Goal: Information Seeking & Learning: Learn about a topic

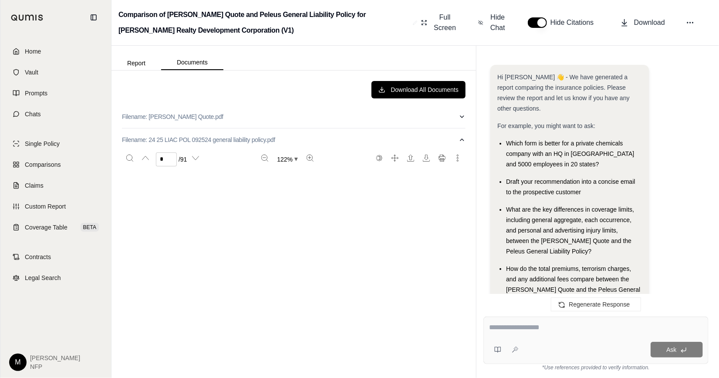
scroll to position [5004, 0]
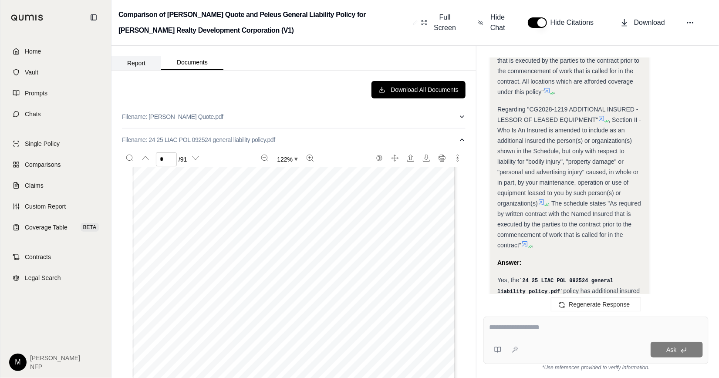
click at [136, 60] on button "Report" at bounding box center [137, 63] width 50 height 14
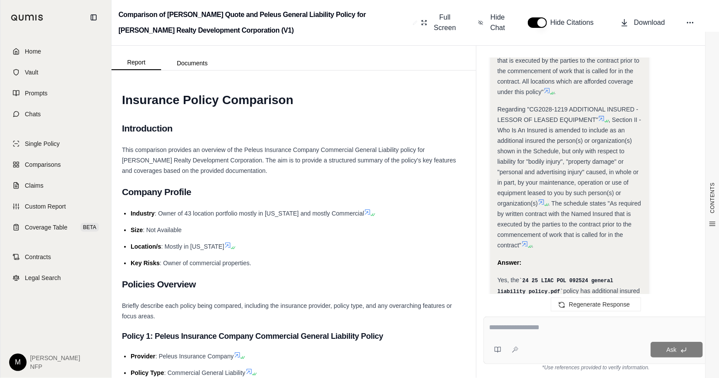
click at [525, 328] on textarea at bounding box center [596, 327] width 214 height 10
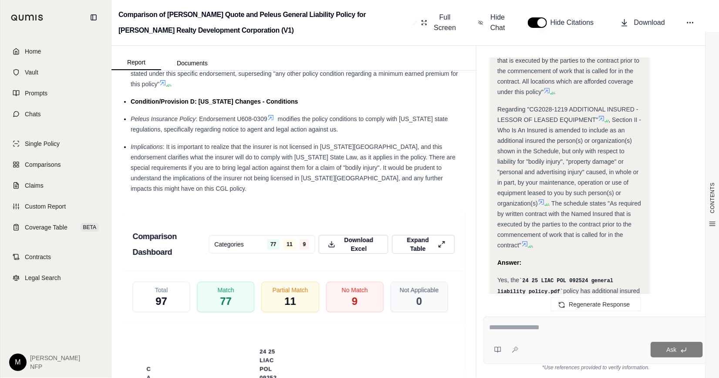
scroll to position [2404, 0]
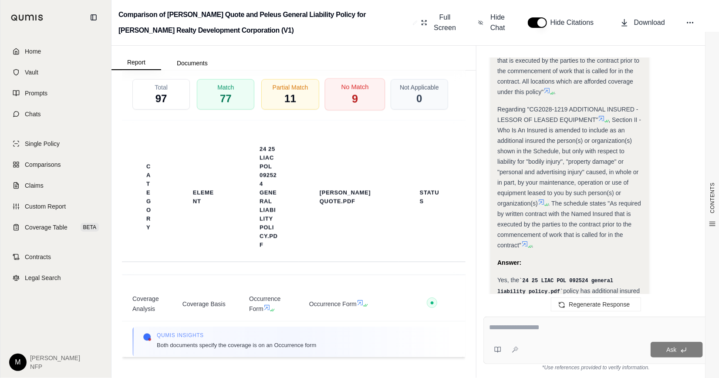
click at [358, 96] on div "No Match 9" at bounding box center [354, 94] width 61 height 32
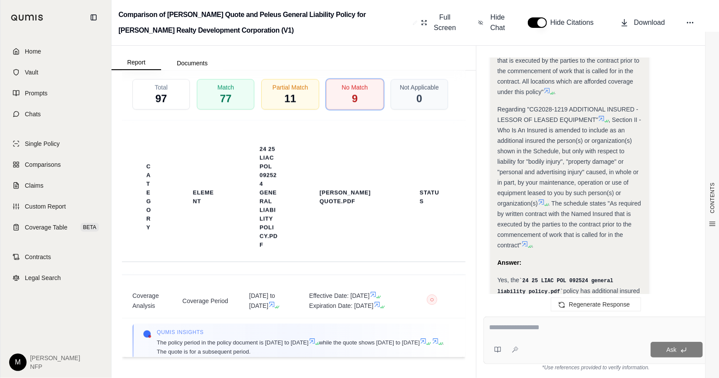
scroll to position [0, 0]
click at [535, 323] on textarea at bounding box center [596, 327] width 214 height 10
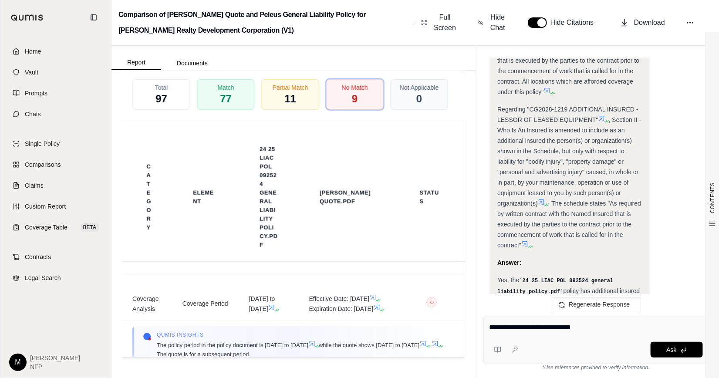
type textarea "**********"
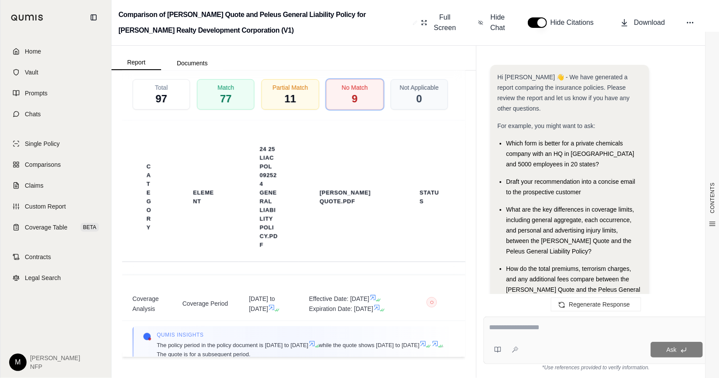
scroll to position [6906, 0]
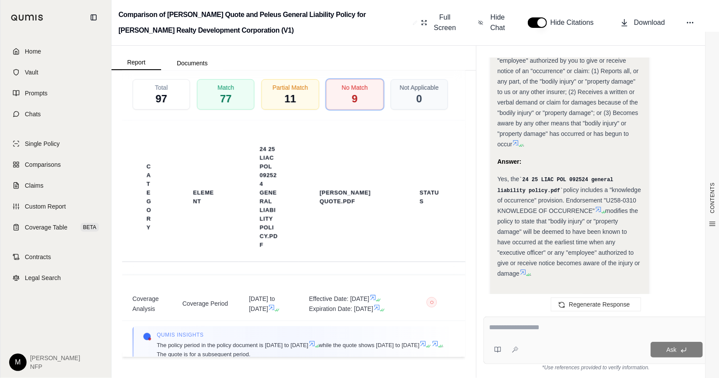
click at [602, 121] on div "This endorsement modifies insurance provided under the COMMERCIAL GENERAL LIABI…" at bounding box center [569, 29] width 145 height 240
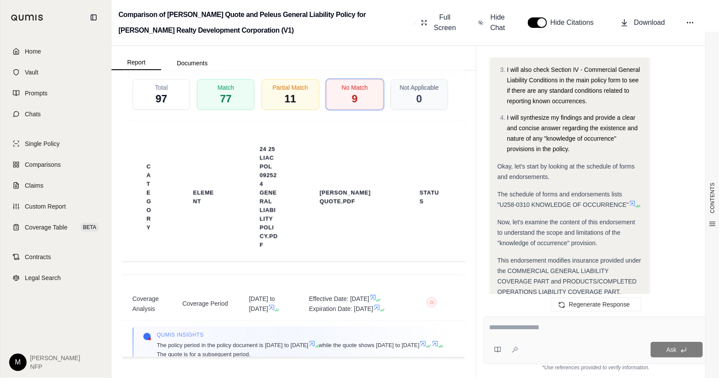
scroll to position [6557, 0]
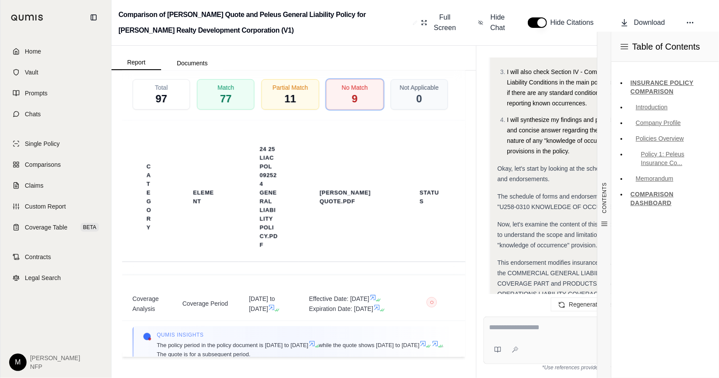
click at [578, 193] on span "The schedule of forms and endorsements lists "U258-0310 KNOWLEDGE OF OCCURRENCE"" at bounding box center [563, 201] width 132 height 17
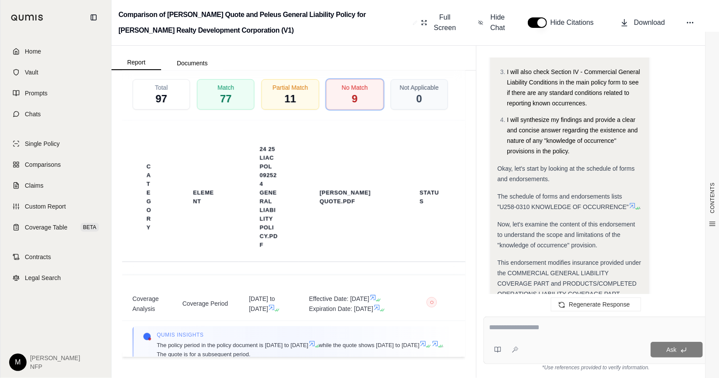
click at [634, 202] on icon at bounding box center [632, 205] width 7 height 7
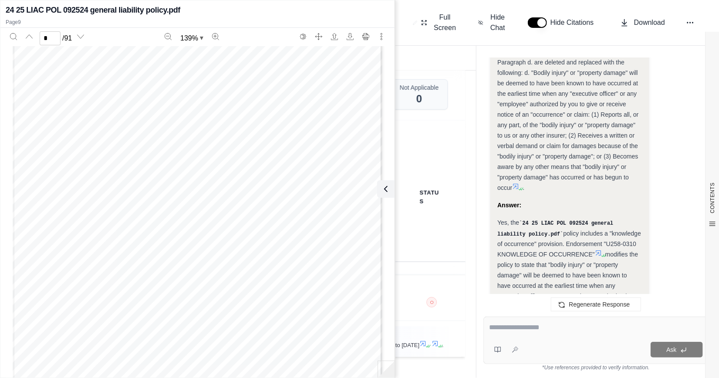
scroll to position [3919, 0]
click at [151, 135] on span "PRIMARY AND NONCONTRIBUTORY - OTHER INSURANCE" at bounding box center [206, 138] width 162 height 6
drag, startPoint x: 152, startPoint y: 88, endPoint x: 228, endPoint y: 89, distance: 75.8
click at [228, 89] on span "SCHEDULE OF FORMS AND ENDORSEMENTS" at bounding box center [189, 91] width 128 height 6
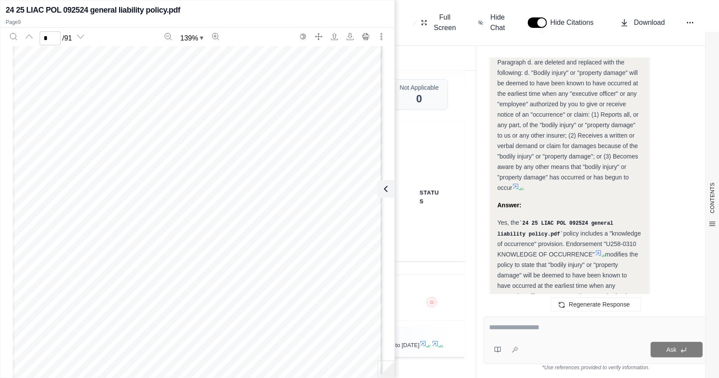
click at [193, 95] on span "COMMERCIAL GENERAL LIABILITY COVERAGE PART" at bounding box center [199, 98] width 148 height 6
click at [176, 217] on span "HIRED AUTO AND NON-OWNED AUTO LIABILITY INSURANCE" at bounding box center [209, 218] width 169 height 6
click at [203, 225] on span "PRIMARY AND NONCONTRIBUTORY - OTHER INSURANCE" at bounding box center [206, 225] width 162 height 6
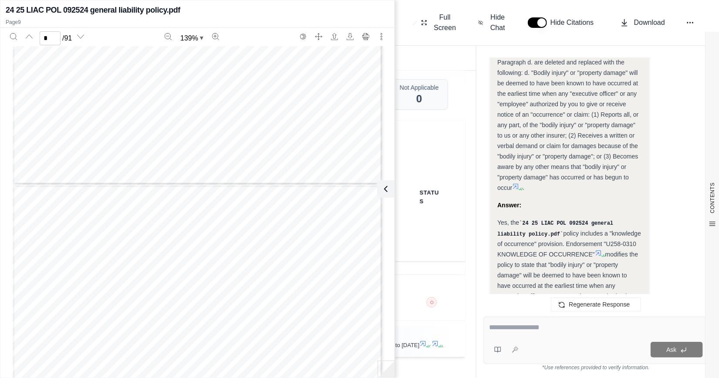
type input "**"
click at [196, 253] on span "NOTICE OF CANCELLATION OR NONRENEWAL - CERTIFICATE" at bounding box center [211, 252] width 173 height 6
click at [159, 238] on span "DEDUCTIBLE AMOUNT APPLIES IF CONTRACTOR CONDITIONS NOT" at bounding box center [220, 239] width 190 height 6
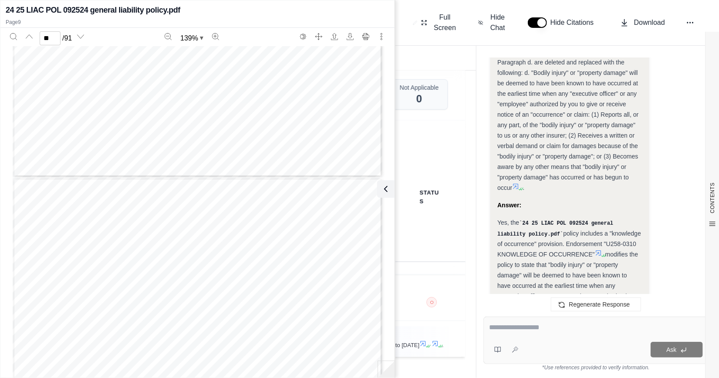
click at [469, 171] on div "CONTENTS Table of Contents INSURANCE POLICY COMPARISON Introduction Company Pro…" at bounding box center [294, 225] width 365 height 308
click at [390, 186] on button at bounding box center [383, 188] width 17 height 17
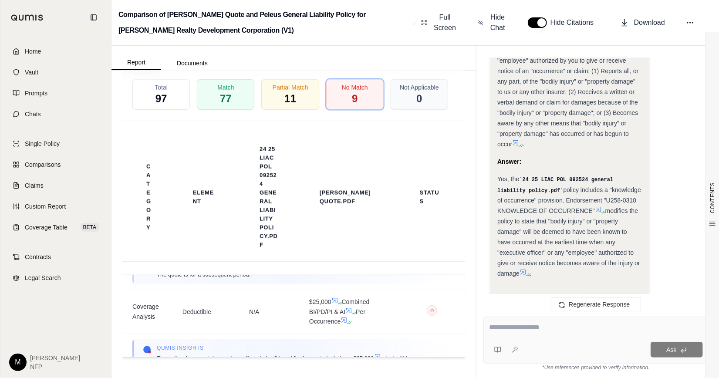
scroll to position [131, 0]
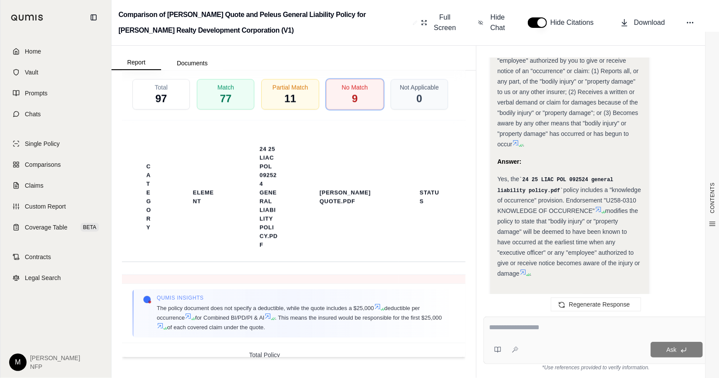
click at [250, 284] on td "N/A" at bounding box center [269, 262] width 60 height 44
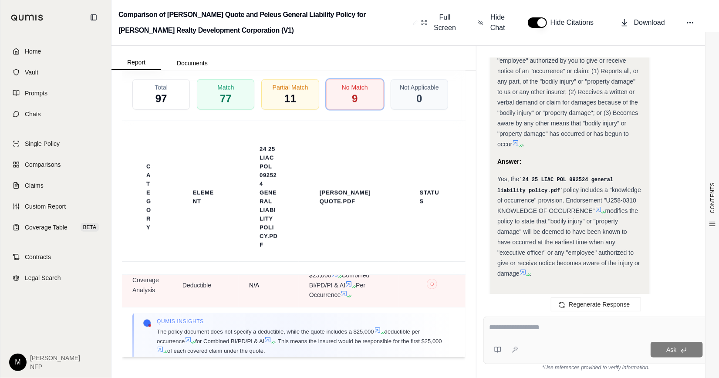
scroll to position [87, 0]
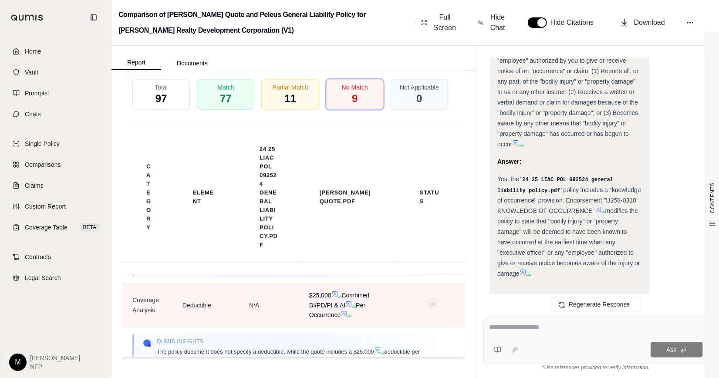
click at [331, 297] on icon at bounding box center [334, 294] width 7 height 7
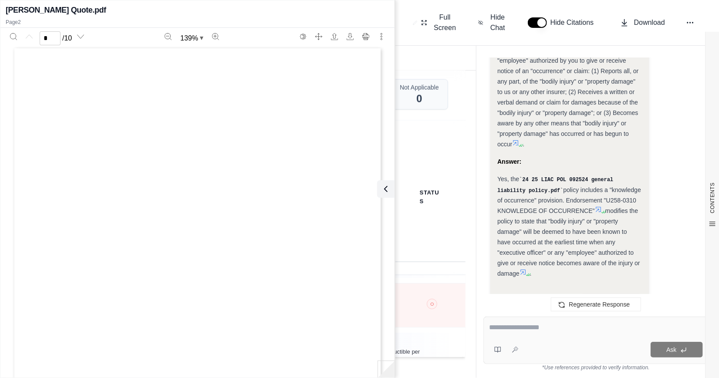
scroll to position [479, 0]
type input "*"
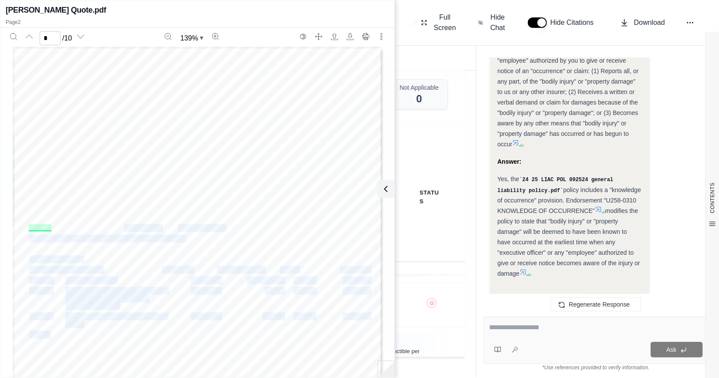
drag, startPoint x: 155, startPoint y: 226, endPoint x: 117, endPoint y: 230, distance: 38.1
click at [117, 230] on div "Page 2 of 7 CASQUOTBIND – 0119 Revised Quotation Printed: [DATE] Quote Number: …" at bounding box center [198, 286] width 370 height 479
click at [117, 230] on span "Combined BI/PD/PI & AI" at bounding box center [123, 228] width 71 height 7
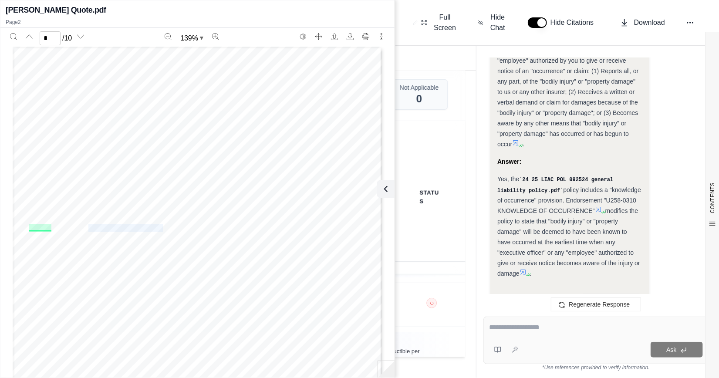
drag, startPoint x: 86, startPoint y: 226, endPoint x: 151, endPoint y: 227, distance: 64.9
click at [151, 227] on div "Page 2 of 7 CASQUOTBIND – 0119 Revised Quotation Printed: [DATE] Quote Number: …" at bounding box center [198, 286] width 370 height 479
drag, startPoint x: 151, startPoint y: 227, endPoint x: 127, endPoint y: 233, distance: 24.4
drag, startPoint x: 127, startPoint y: 233, endPoint x: 92, endPoint y: 230, distance: 35.0
click at [94, 230] on span "Combined BI/PD/PI & AI" at bounding box center [123, 228] width 71 height 7
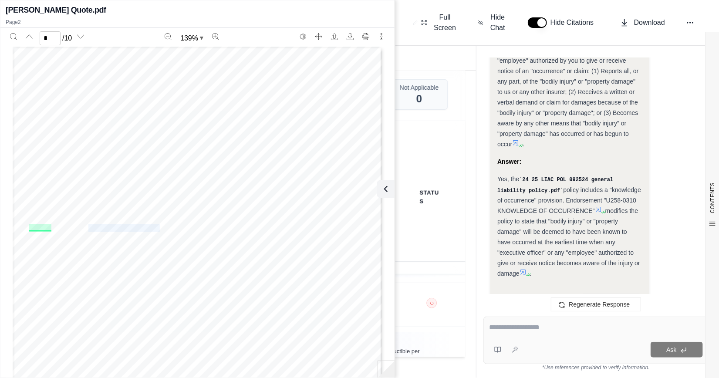
drag, startPoint x: 86, startPoint y: 230, endPoint x: 149, endPoint y: 226, distance: 63.7
click at [149, 226] on span "Combined BI/PD/PI & AI" at bounding box center [123, 228] width 71 height 7
copy span "Combined BI/PD/PI & AI"
click at [385, 188] on icon at bounding box center [384, 189] width 10 height 10
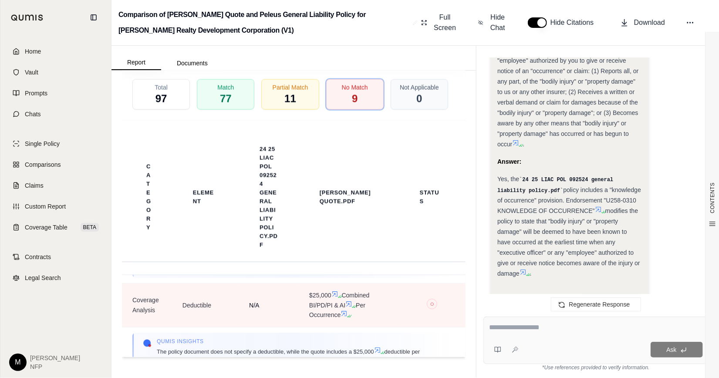
click at [240, 327] on td "N/A" at bounding box center [269, 305] width 60 height 44
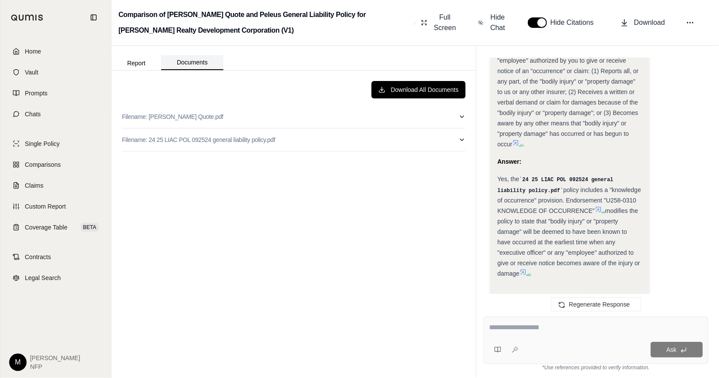
click at [201, 64] on button "Documents" at bounding box center [192, 62] width 62 height 15
click at [176, 138] on p "Filename: 24 25 LIAC POL 092524 general liability policy.pdf" at bounding box center [198, 139] width 153 height 9
click at [541, 327] on textarea at bounding box center [596, 327] width 214 height 10
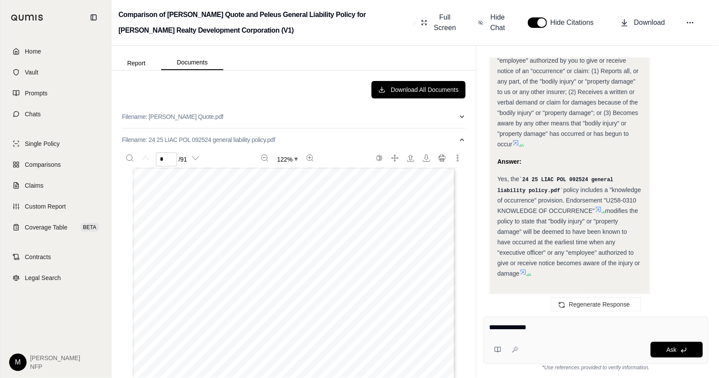
type textarea "**********"
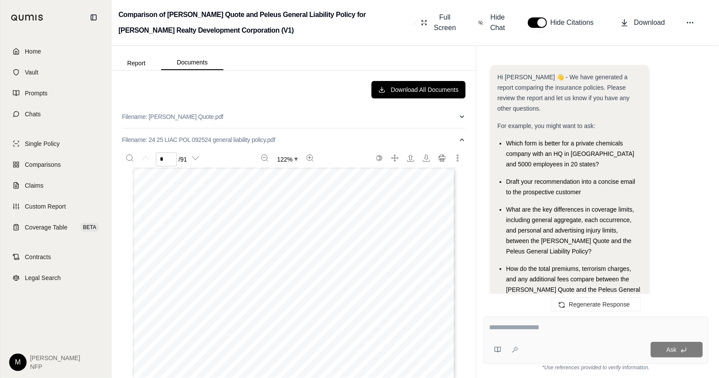
scroll to position [7660, 0]
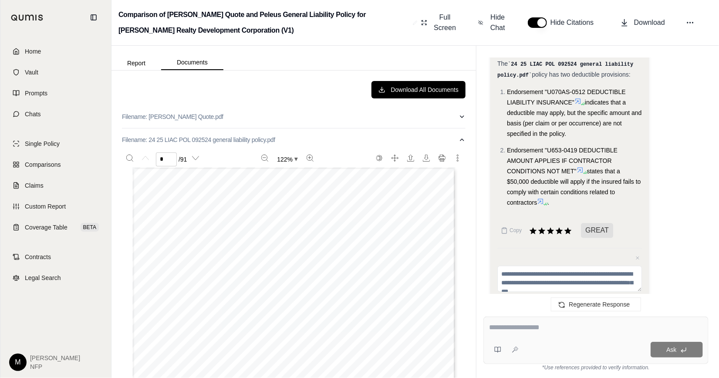
click at [584, 145] on li "Endorsement "U653-0419 DEDUCTIBLE AMOUNT APPLIES IF CONTRACTOR CONDITIONS NOT M…" at bounding box center [574, 176] width 135 height 63
click at [583, 166] on icon at bounding box center [580, 169] width 7 height 7
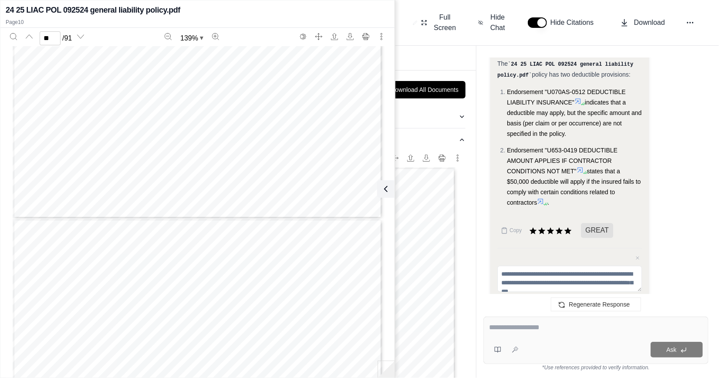
scroll to position [4660, 0]
click at [543, 199] on icon at bounding box center [540, 201] width 5 height 5
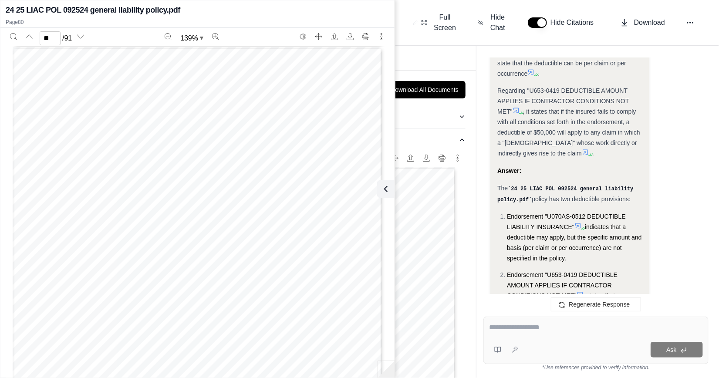
scroll to position [7530, 0]
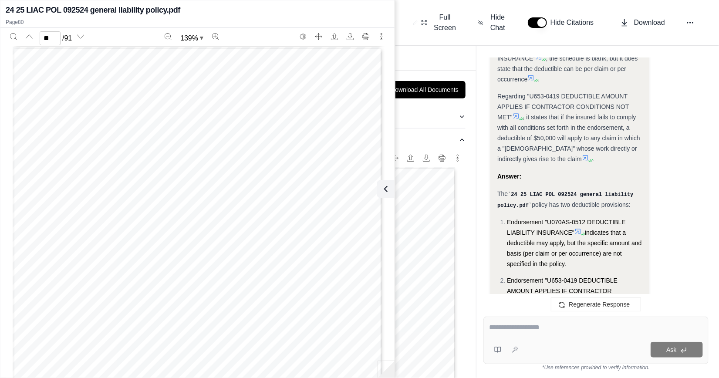
click at [579, 200] on div "Okay, I will check the 24 25 LIAC POL 092524 general liability policy.pdf polic…" at bounding box center [569, 60] width 145 height 763
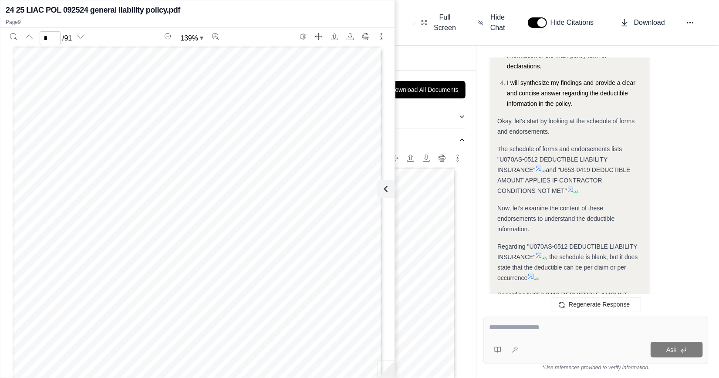
scroll to position [7312, 0]
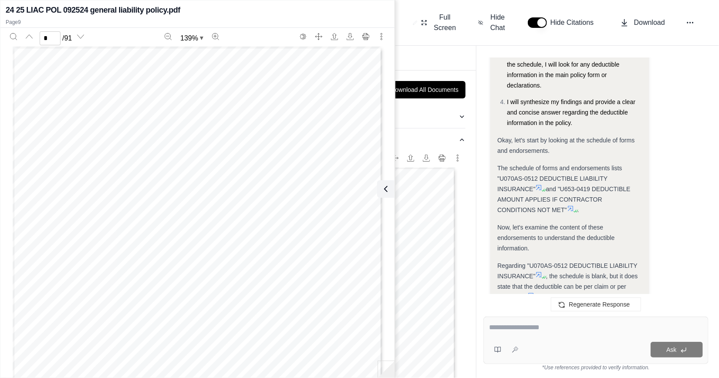
click at [541, 184] on icon at bounding box center [538, 187] width 7 height 7
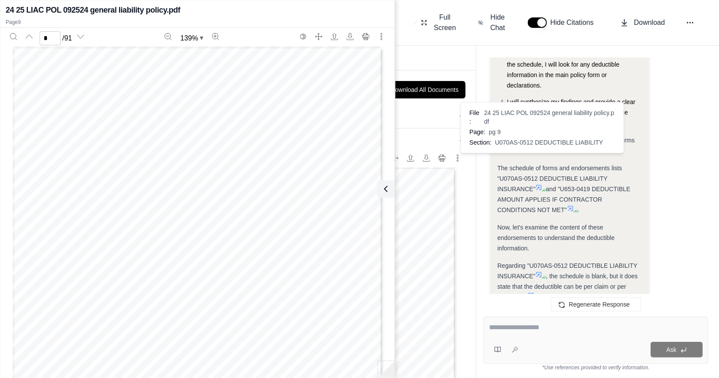
click at [541, 184] on icon at bounding box center [538, 187] width 7 height 7
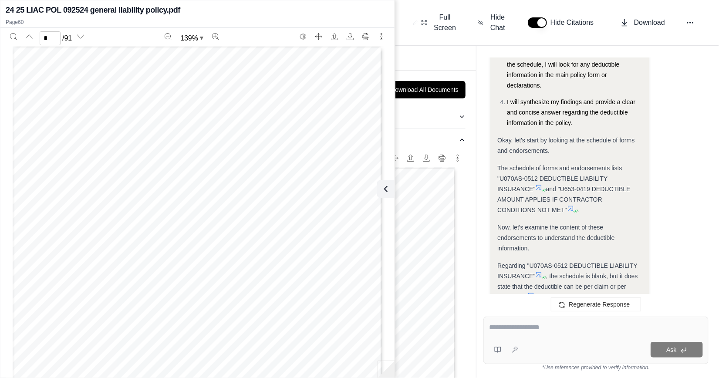
click at [534, 263] on div "Okay, I will check the 24 25 LIAC POL 092524 general liability policy.pdf polic…" at bounding box center [569, 278] width 145 height 763
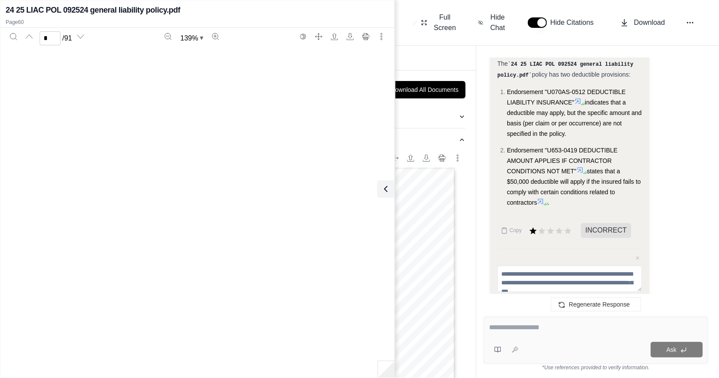
scroll to position [28245, 0]
type input "**"
click at [387, 186] on icon at bounding box center [384, 189] width 10 height 10
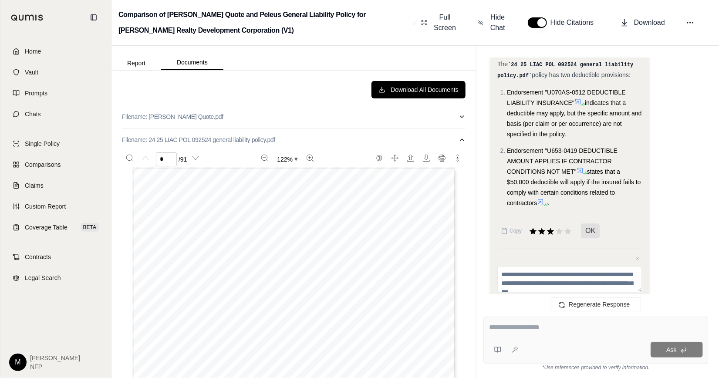
scroll to position [7660, 0]
click at [137, 116] on p "Filename: [PERSON_NAME] Quote.pdf" at bounding box center [172, 116] width 101 height 9
click at [540, 333] on div at bounding box center [596, 329] width 214 height 14
click at [523, 327] on textarea at bounding box center [596, 327] width 214 height 10
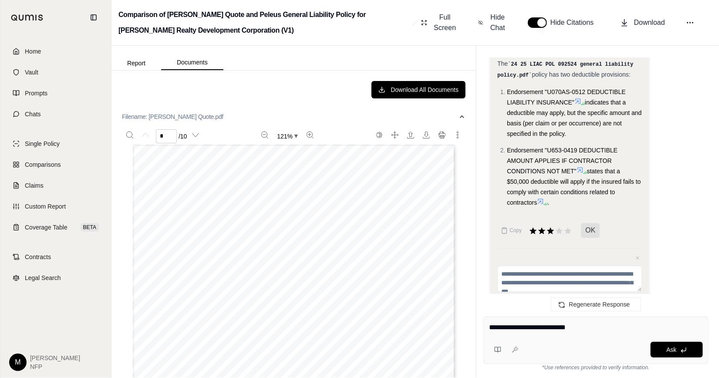
type textarea "**********"
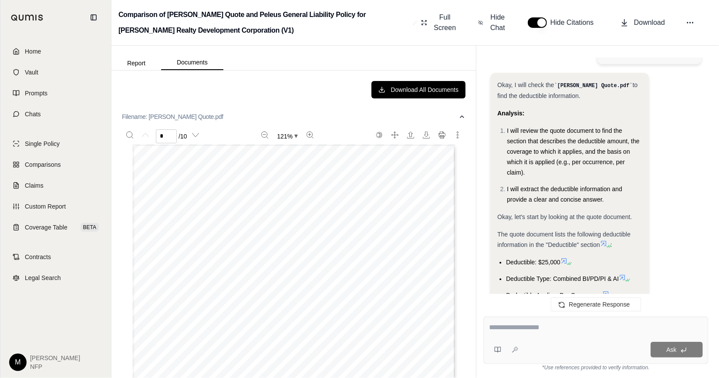
scroll to position [7955, 0]
click at [608, 244] on icon at bounding box center [607, 246] width 5 height 5
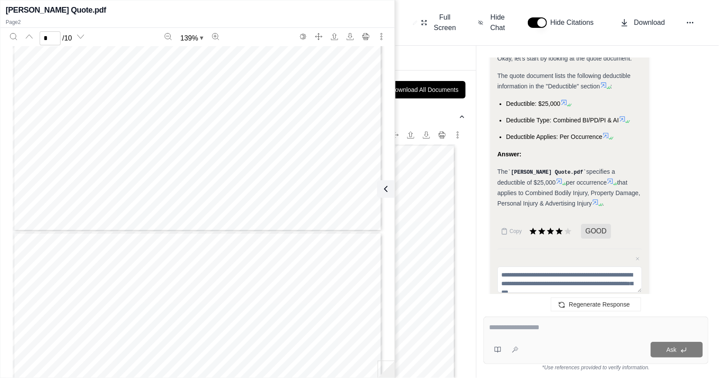
scroll to position [4137, 0]
type input "**"
click at [550, 329] on textarea at bounding box center [596, 327] width 214 height 10
type textarea "**********"
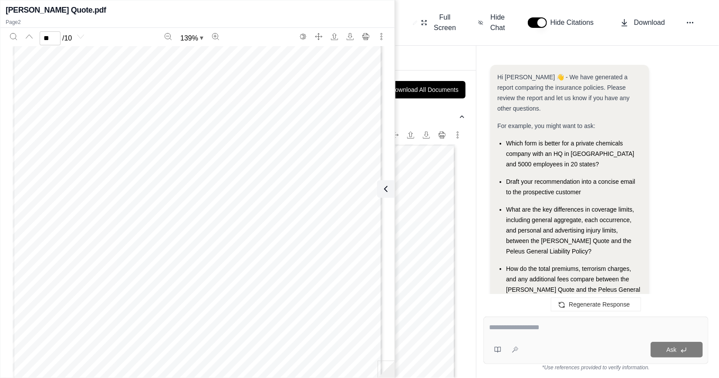
scroll to position [8527, 0]
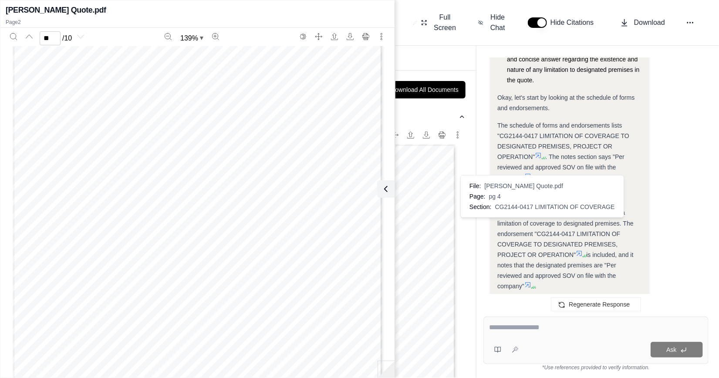
click at [577, 251] on icon at bounding box center [579, 253] width 5 height 5
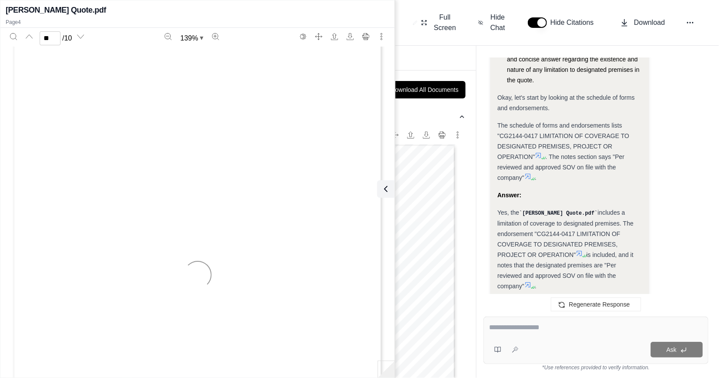
scroll to position [1436, 0]
type input "*"
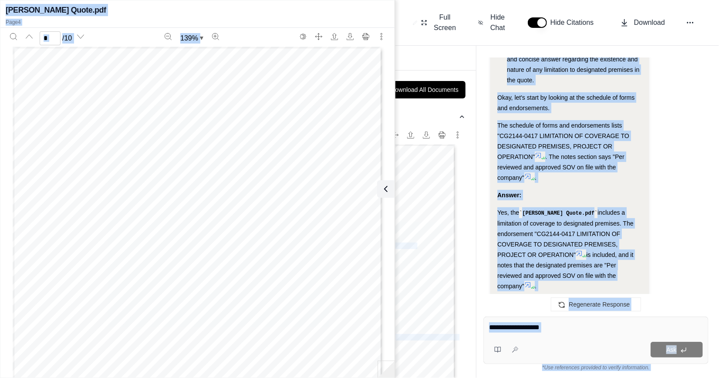
drag, startPoint x: 392, startPoint y: 216, endPoint x: 397, endPoint y: 231, distance: 15.9
click at [397, 231] on div "Page 1 of 7 CASQUOTBIND – 0119 Revised Quotation Printed: [DATE] Quote Number: …" at bounding box center [293, 353] width 323 height 418
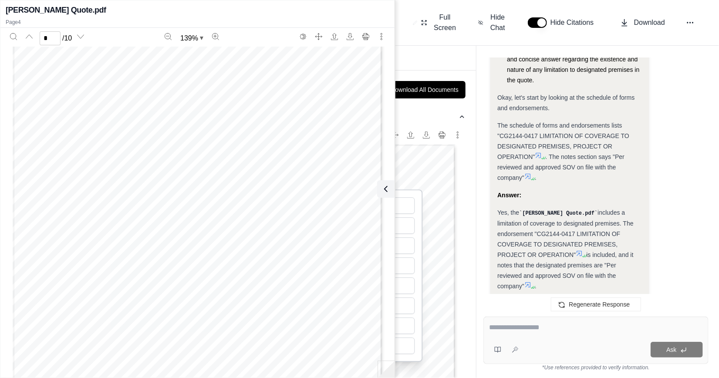
scroll to position [1653, 0]
click at [573, 327] on textarea at bounding box center [596, 327] width 214 height 10
type textarea "**********"
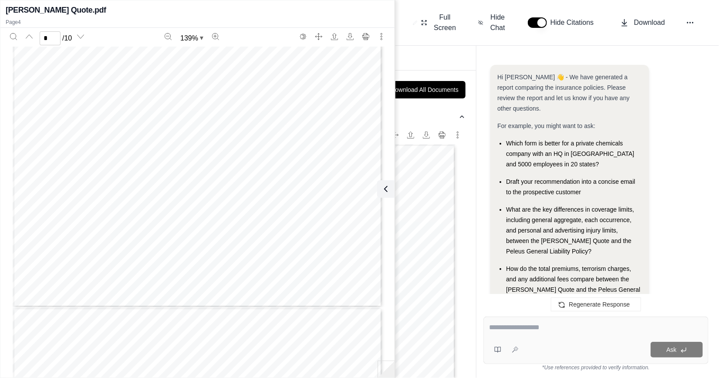
scroll to position [9157, 0]
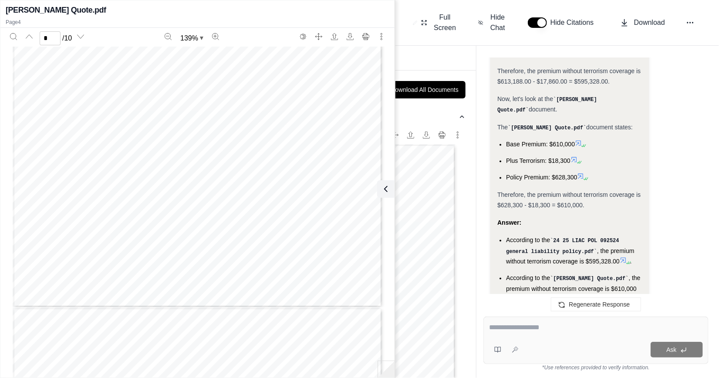
click at [620, 257] on icon at bounding box center [623, 260] width 7 height 7
type input "*"
click at [539, 339] on div "Ask" at bounding box center [595, 340] width 225 height 47
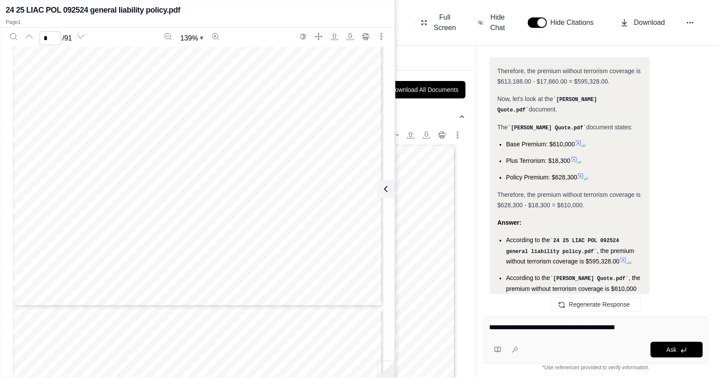
type textarea "**********"
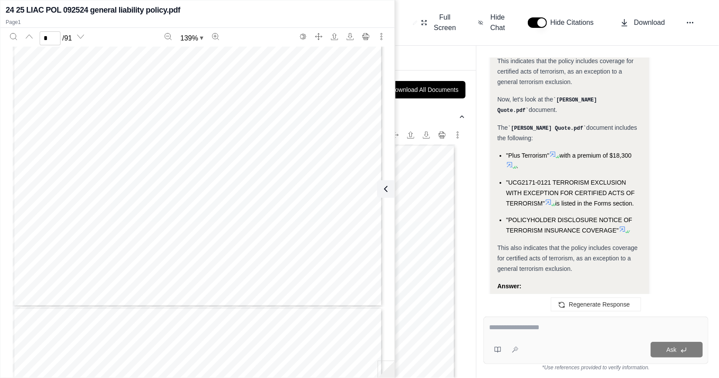
scroll to position [9771, 0]
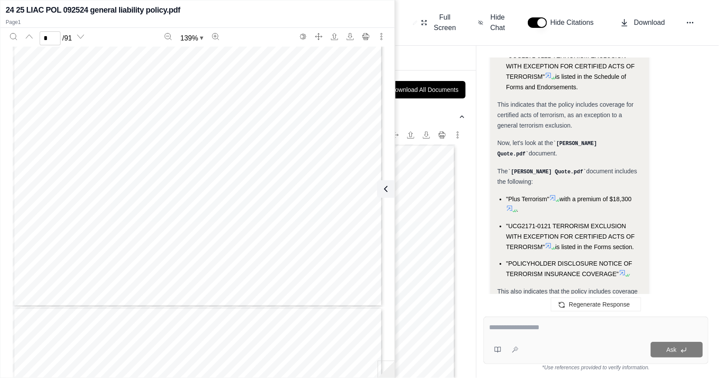
click at [622, 218] on div "Okay, I will determine if terrorism is included in the general liability policy…" at bounding box center [569, 91] width 145 height 608
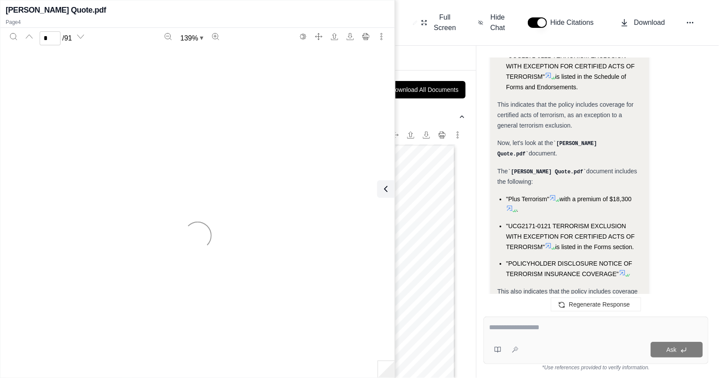
scroll to position [9858, 0]
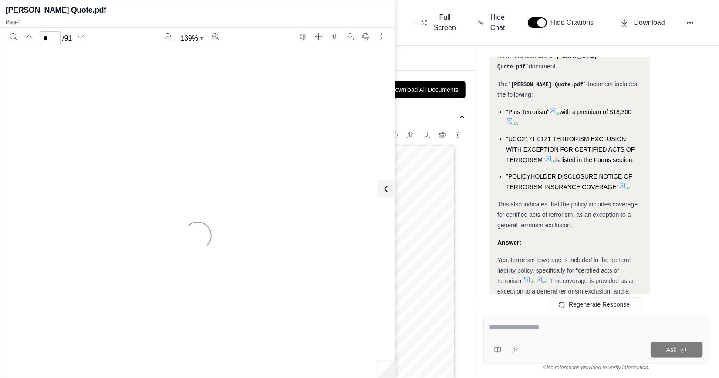
type input "*"
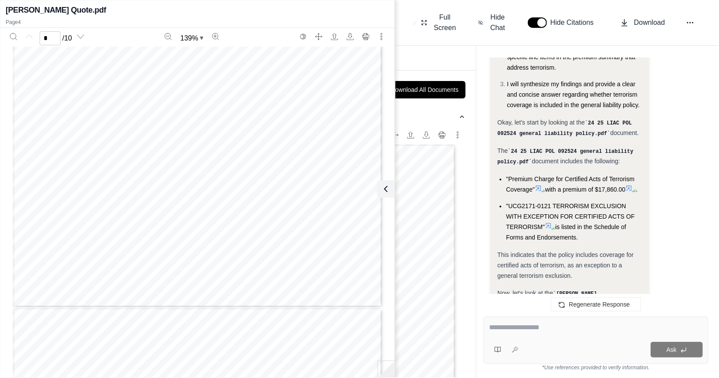
scroll to position [9597, 0]
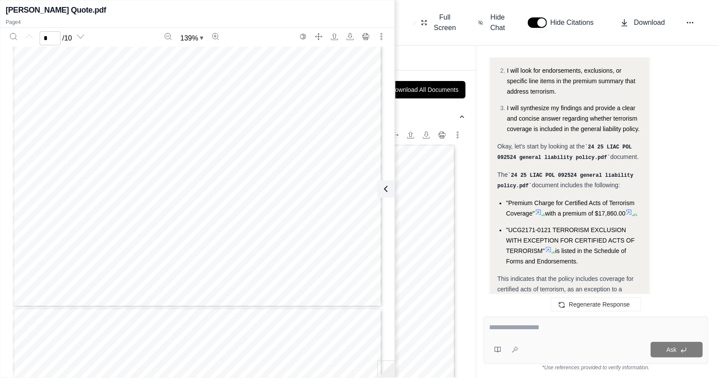
click at [554, 204] on div "Okay, I will determine if terrorism is included in the general liability policy…" at bounding box center [569, 265] width 145 height 608
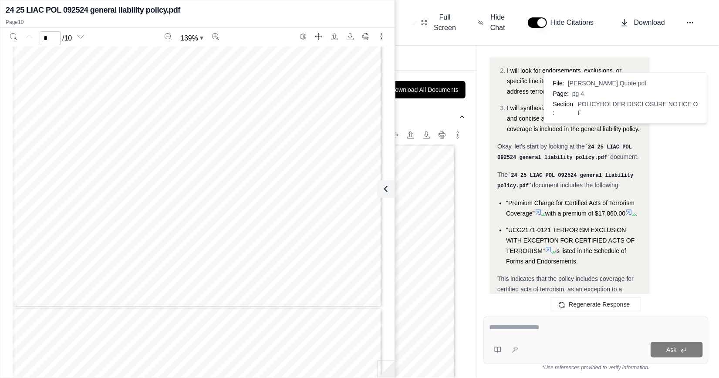
scroll to position [0, 0]
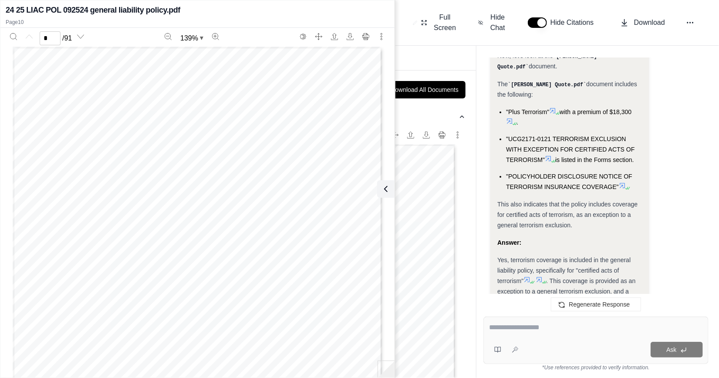
click at [591, 298] on icon at bounding box center [590, 300] width 5 height 5
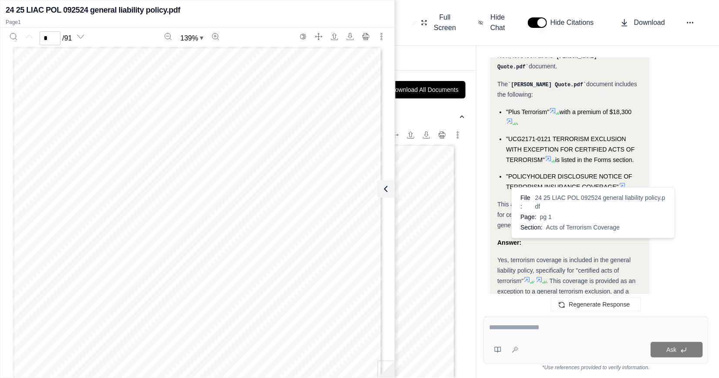
click at [589, 298] on icon at bounding box center [590, 300] width 5 height 5
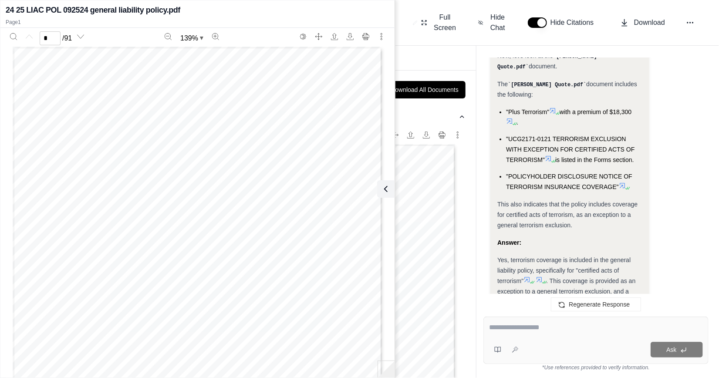
click at [589, 298] on icon at bounding box center [590, 300] width 5 height 5
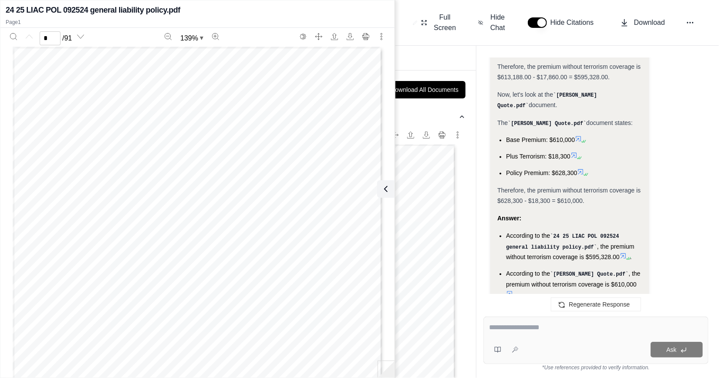
scroll to position [9118, 0]
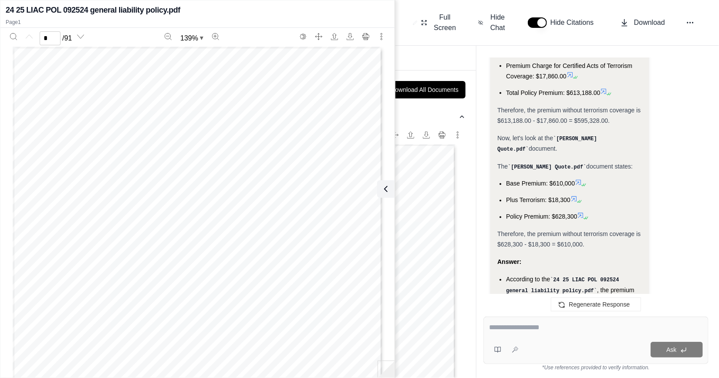
click at [509, 330] on textarea at bounding box center [596, 327] width 214 height 10
type textarea "**********"
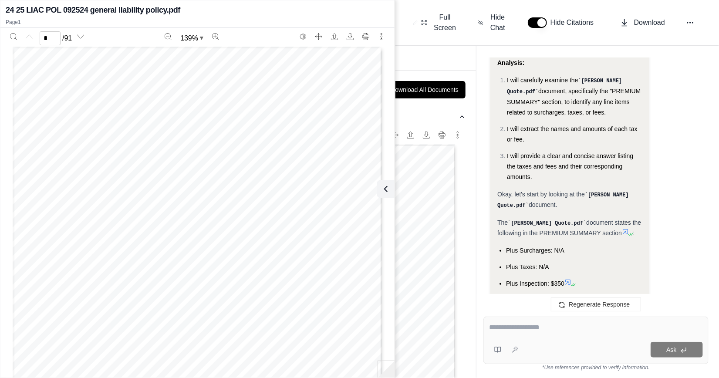
scroll to position [10237, 0]
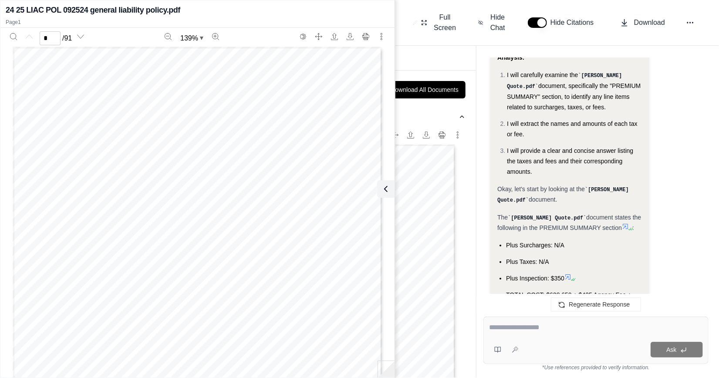
click at [551, 275] on span "Plus Inspection: $350" at bounding box center [535, 278] width 58 height 7
drag, startPoint x: 548, startPoint y: 234, endPoint x: 569, endPoint y: 237, distance: 20.7
click at [569, 291] on span "TOTAL COST: $628,650 + $425 Agency Fee + $23,574.38 SLT" at bounding box center [568, 299] width 125 height 17
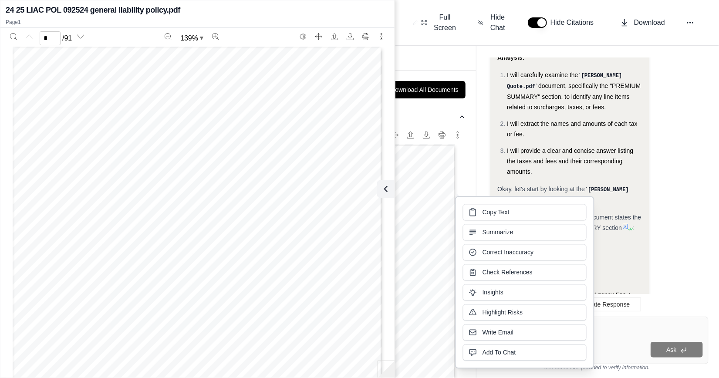
click at [683, 258] on div "Okay, I will identify the taxes and fees on the Argo quote. Analysis: I will ca…" at bounding box center [595, 234] width 211 height 435
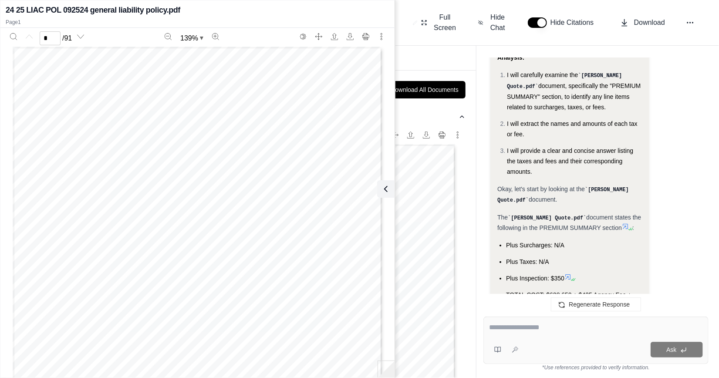
click at [552, 243] on div "Okay, I will identify the taxes and fees on the Argo quote. Analysis: I will ca…" at bounding box center [569, 215] width 145 height 382
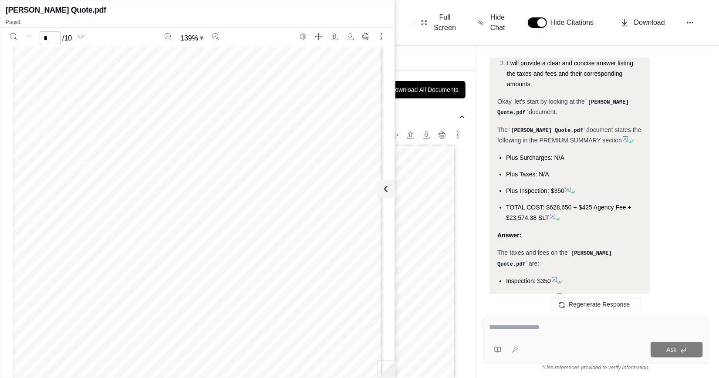
scroll to position [131, 0]
click at [526, 328] on textarea at bounding box center [596, 327] width 214 height 10
type textarea "**********"
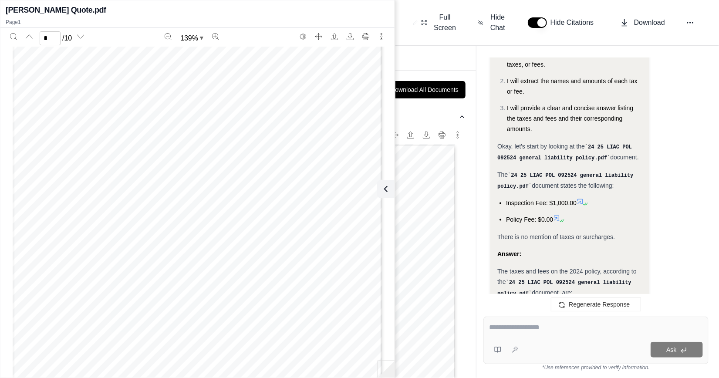
scroll to position [697, 0]
type input "*"
click at [504, 334] on div at bounding box center [596, 329] width 214 height 14
click at [517, 322] on textarea at bounding box center [596, 327] width 214 height 10
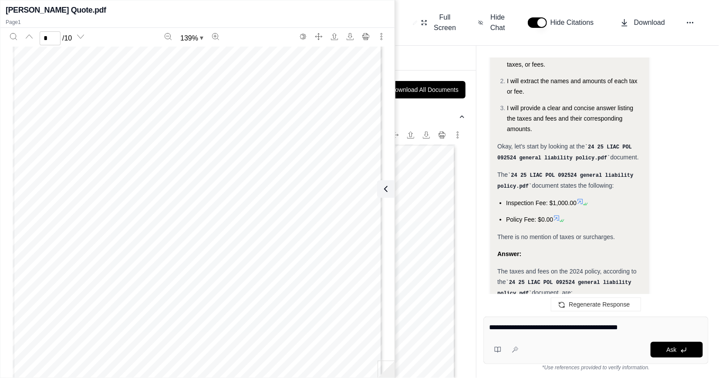
type textarea "**********"
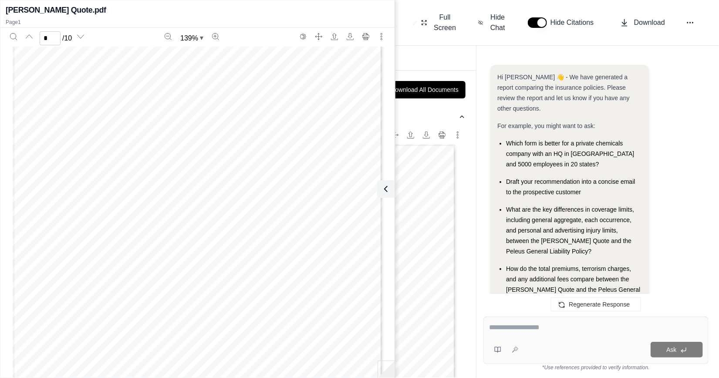
scroll to position [11494, 0]
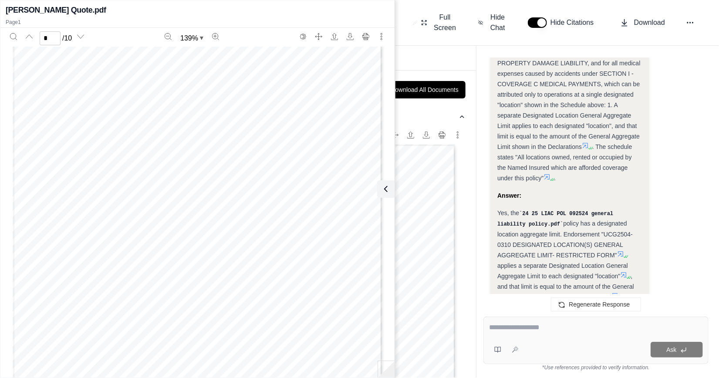
click at [621, 208] on div "Yes, the 24 25 LIAC POL 092524 general liability policy.pdf policy has a design…" at bounding box center [569, 271] width 145 height 126
click at [621, 250] on icon at bounding box center [620, 253] width 7 height 7
click at [625, 271] on icon at bounding box center [623, 274] width 7 height 7
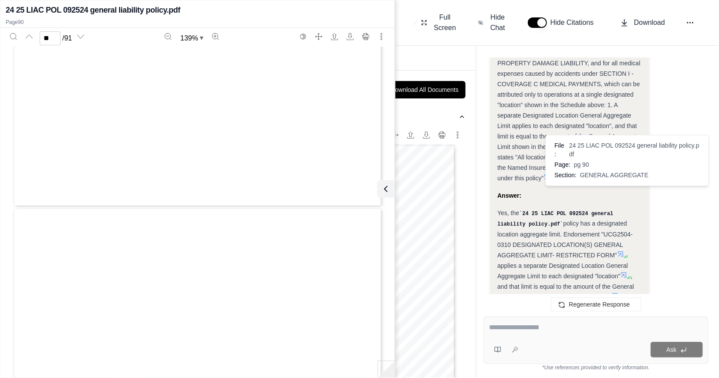
scroll to position [42608, 0]
click at [625, 271] on icon at bounding box center [623, 274] width 7 height 7
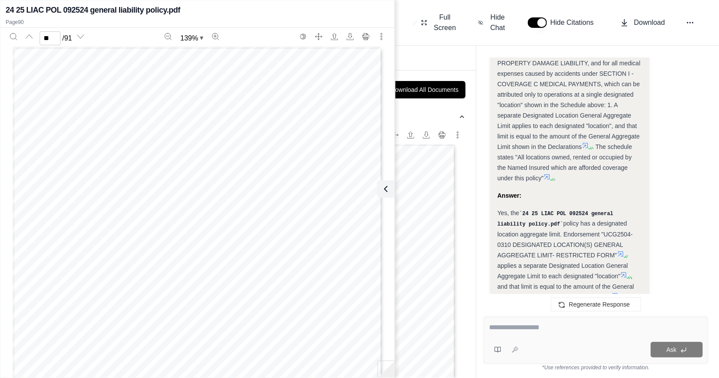
click at [616, 292] on icon at bounding box center [615, 295] width 7 height 7
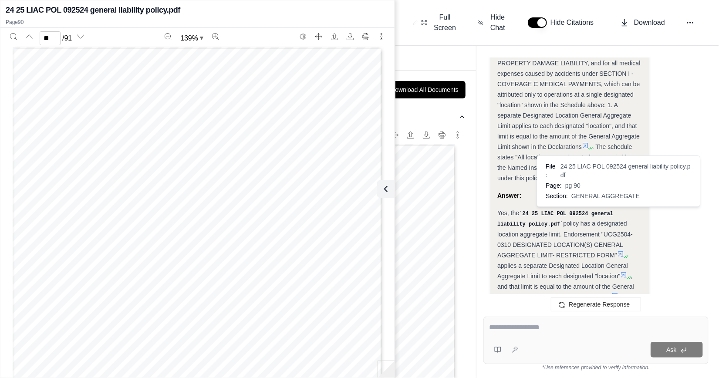
click at [614, 292] on icon at bounding box center [615, 295] width 7 height 7
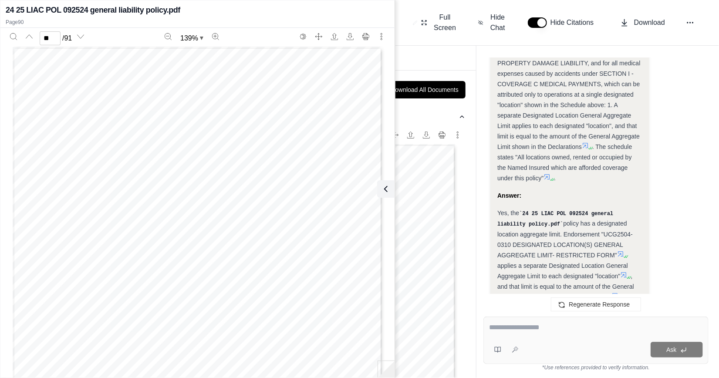
click at [614, 292] on icon at bounding box center [615, 295] width 7 height 7
click at [598, 324] on icon at bounding box center [598, 327] width 7 height 7
type input "**"
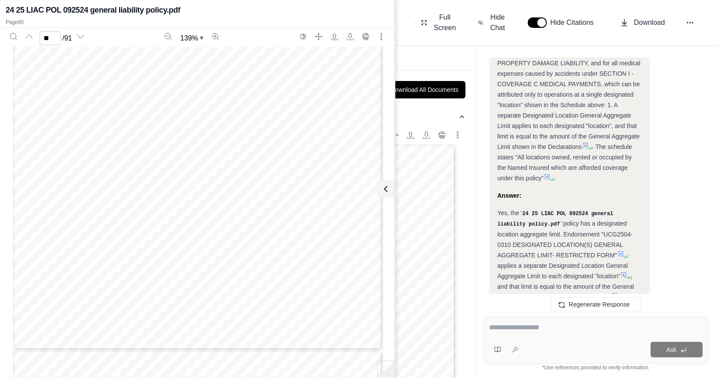
click at [553, 325] on textarea at bounding box center [596, 327] width 214 height 10
type textarea "**********"
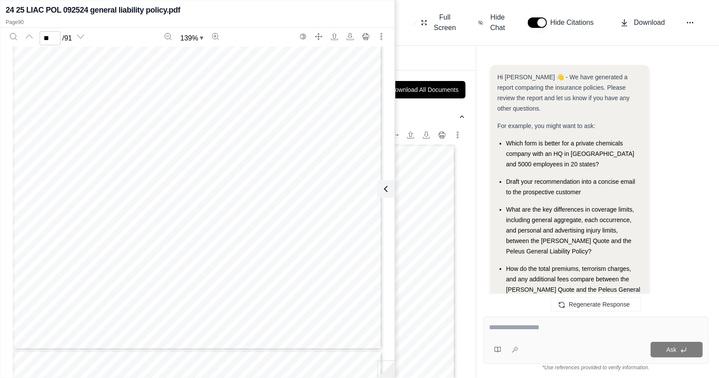
scroll to position [12116, 0]
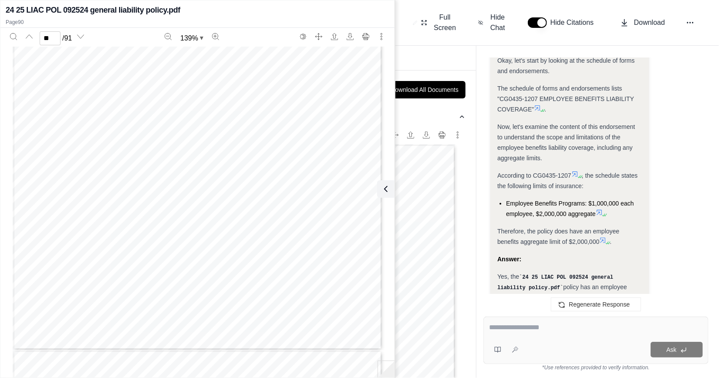
click at [564, 327] on textarea at bounding box center [596, 327] width 214 height 10
type textarea "**********"
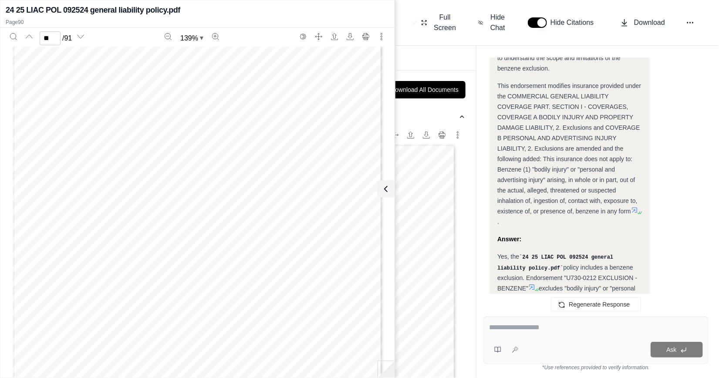
scroll to position [41139, 0]
click at [501, 251] on div "Yes, the 24 25 LIAC POL 092524 general liability policy.pdf policy includes a b…" at bounding box center [569, 298] width 145 height 95
click at [502, 251] on div "Yes, the 24 25 LIAC POL 092524 general liability policy.pdf policy includes a b…" at bounding box center [569, 298] width 145 height 95
click at [631, 325] on icon at bounding box center [634, 328] width 7 height 7
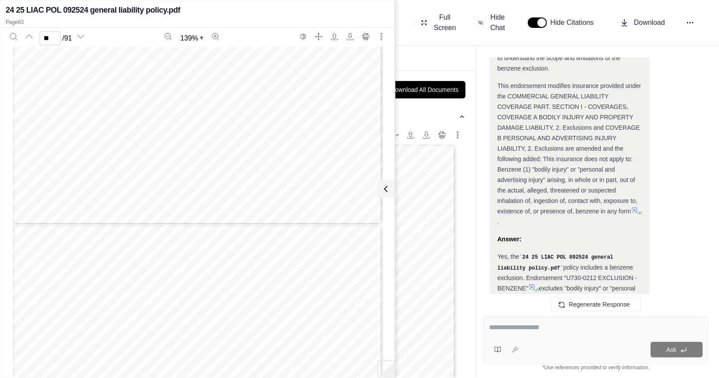
drag, startPoint x: 349, startPoint y: 252, endPoint x: 354, endPoint y: 199, distance: 53.4
click at [392, 300] on div "** / 91 139 % THIS ENDORSEMENT CHANGES THE POLICY. PLEASE READ IT CAREFULLY. EX…" at bounding box center [197, 200] width 394 height 345
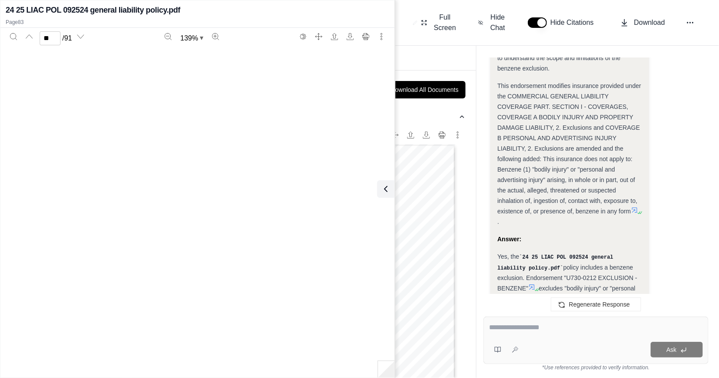
scroll to position [0, 0]
type input "*"
click at [622, 337] on div "Ask" at bounding box center [595, 340] width 225 height 47
click at [622, 321] on div "Ask" at bounding box center [595, 340] width 225 height 47
click at [528, 331] on textarea at bounding box center [596, 327] width 214 height 10
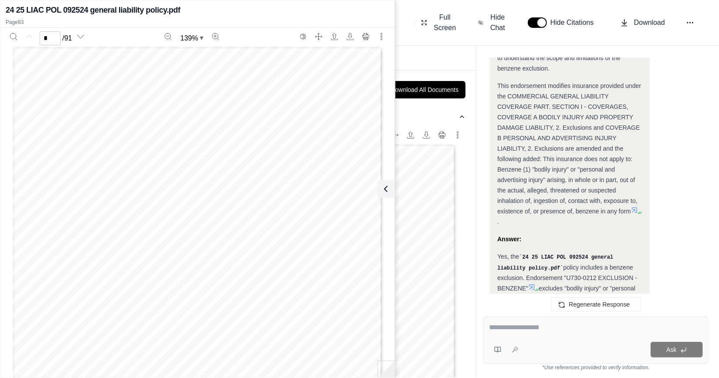
click at [518, 327] on textarea at bounding box center [596, 327] width 214 height 10
type textarea "**********"
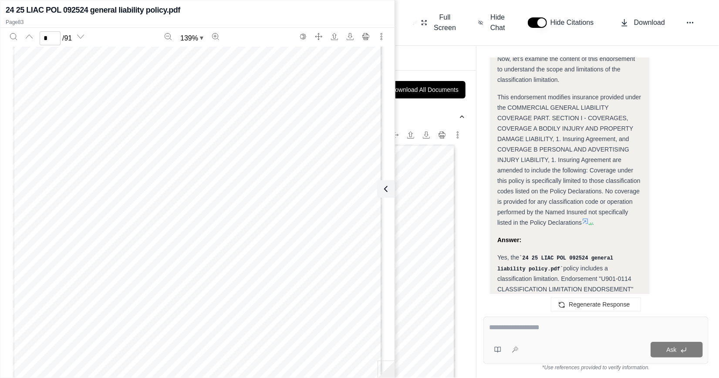
scroll to position [1524, 0]
type input "*"
click at [401, 21] on h2 "Comparison of [PERSON_NAME] Quote and Peleus General Liability Policy for [PERS…" at bounding box center [263, 22] width 291 height 31
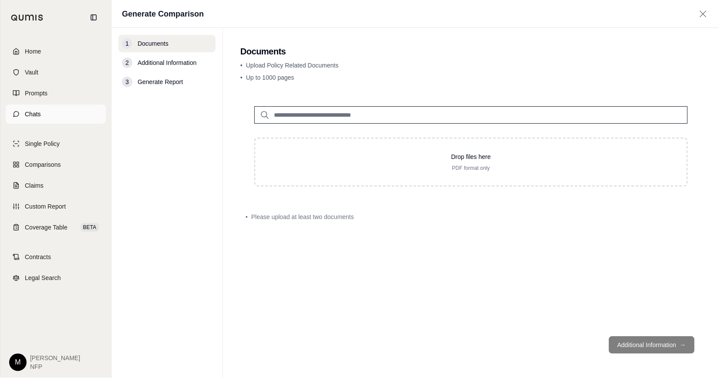
click at [39, 118] on span "Chats" at bounding box center [33, 114] width 16 height 9
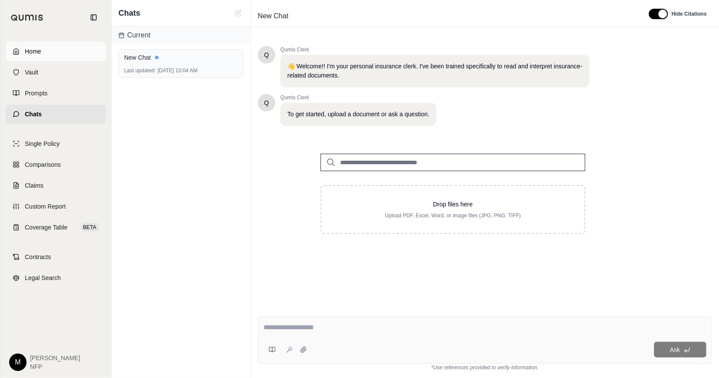
click at [33, 56] on link "Home" at bounding box center [56, 51] width 100 height 19
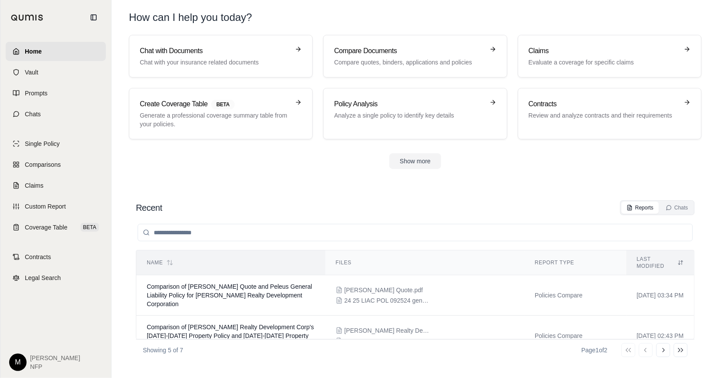
scroll to position [44, 0]
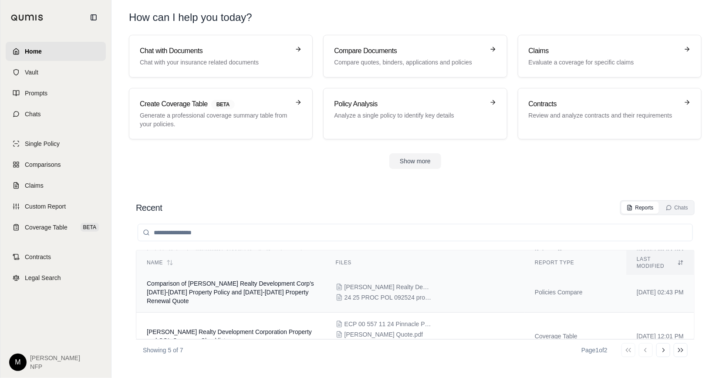
click at [266, 287] on span "Comparison of [PERSON_NAME] Realty Development Corp's [DATE]-[DATE] Property Po…" at bounding box center [230, 292] width 167 height 24
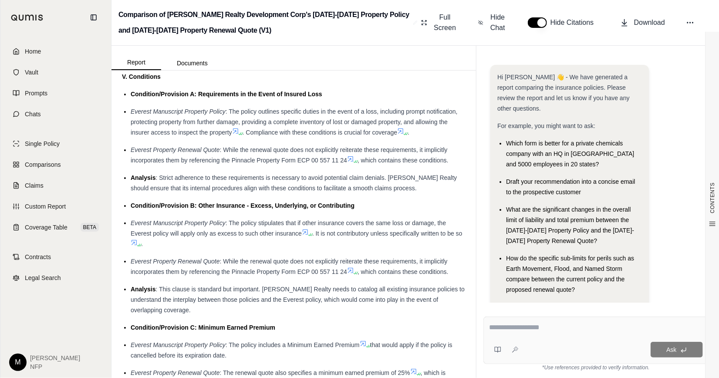
scroll to position [1873, 0]
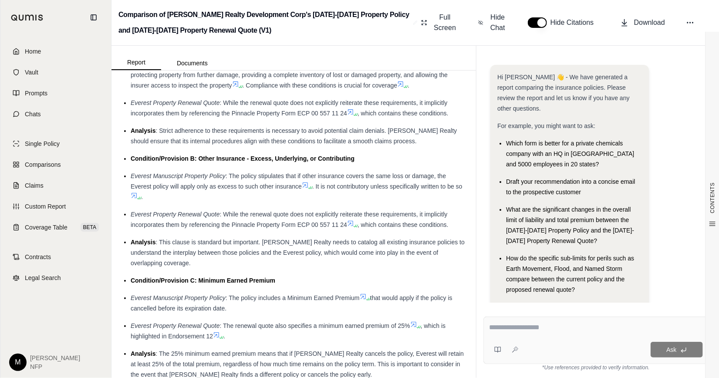
click at [527, 324] on textarea at bounding box center [596, 327] width 214 height 10
type textarea "*"
type textarea "**********"
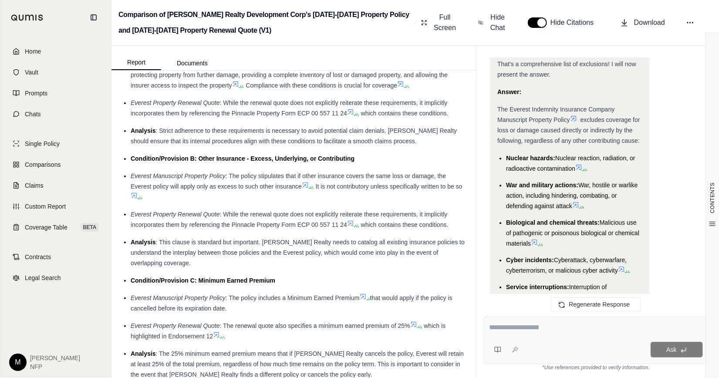
scroll to position [2936, 0]
click at [576, 115] on icon at bounding box center [573, 117] width 5 height 5
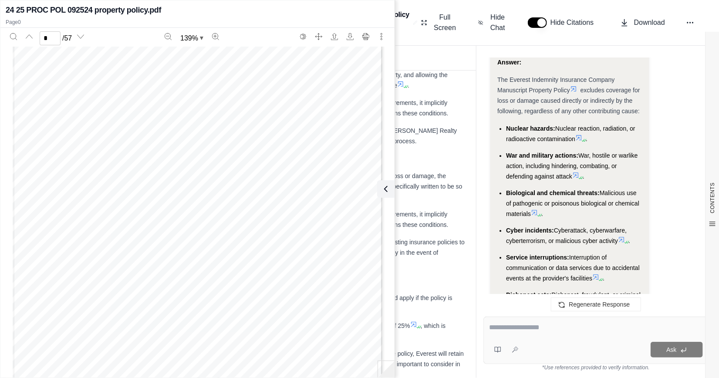
scroll to position [3008, 0]
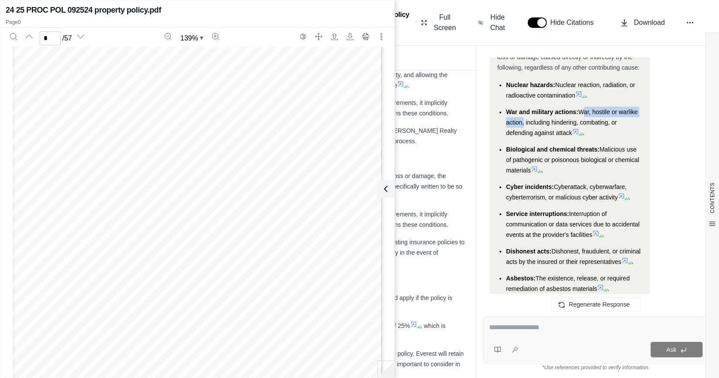
drag, startPoint x: 582, startPoint y: 100, endPoint x: 521, endPoint y: 112, distance: 61.7
click at [521, 112] on span "War, hostile or warlike action, including hindering, combating, or defending ag…" at bounding box center [572, 122] width 132 height 28
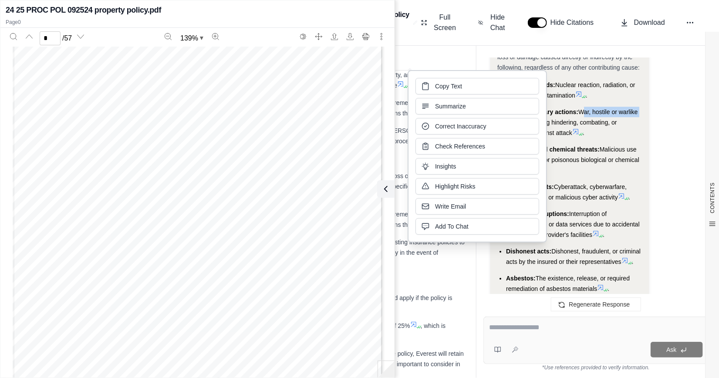
drag, startPoint x: 521, startPoint y: 112, endPoint x: 473, endPoint y: 90, distance: 53.2
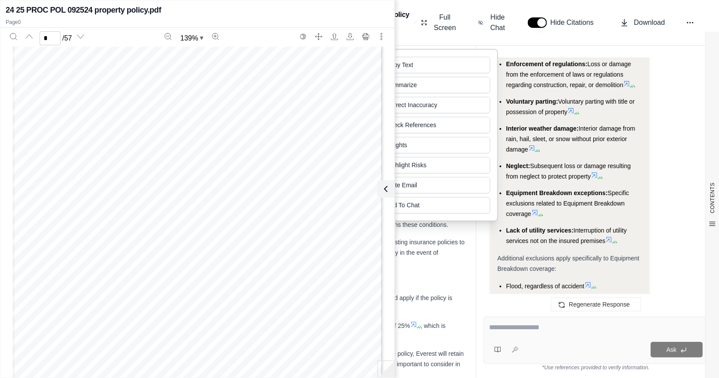
scroll to position [3400, 0]
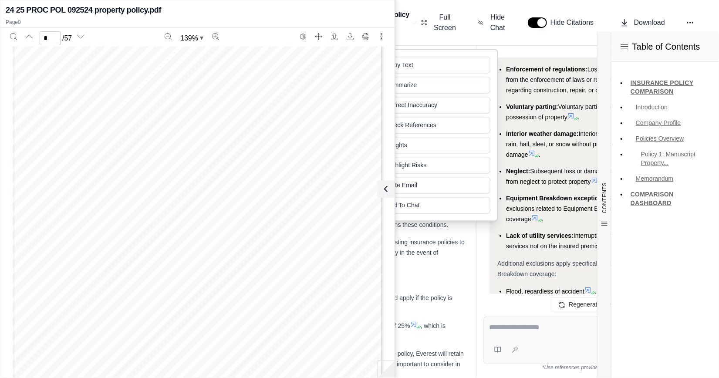
click at [553, 242] on span "Interruption of utility services not on the insured premises" at bounding box center [566, 240] width 121 height 17
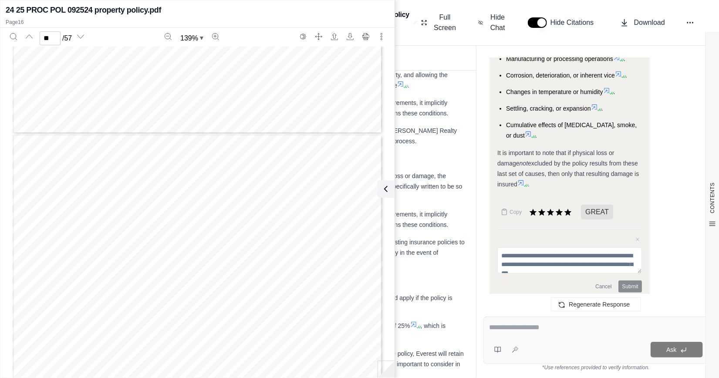
scroll to position [7136, 0]
drag, startPoint x: 170, startPoint y: 210, endPoint x: 282, endPoint y: 223, distance: 113.0
click at [282, 223] on div "q. Except as specifically provided within the terms and conditions of the Equip…" at bounding box center [197, 329] width 371 height 479
click at [282, 223] on span "specifically provided by the terms and conditions of the Service Interruption C…" at bounding box center [225, 226] width 220 height 6
click at [248, 228] on span "specifically provided by the terms and conditions of the Service Interruption C…" at bounding box center [225, 226] width 220 height 6
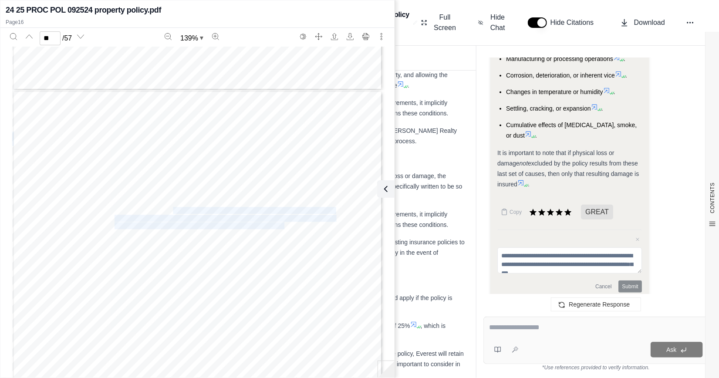
click at [234, 229] on span "specifically provided by the terms and conditions of the Service Interruption C…" at bounding box center [225, 226] width 220 height 6
type input "**"
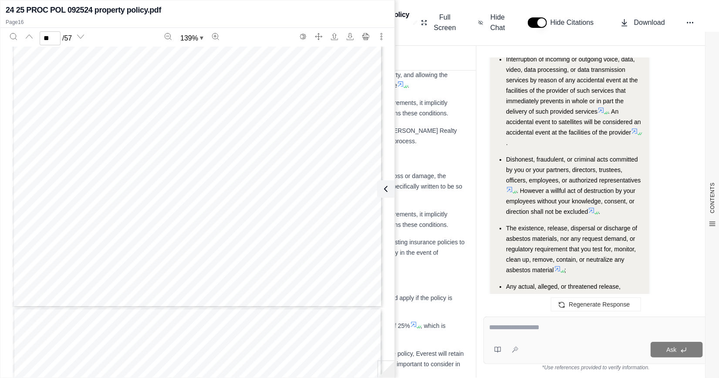
scroll to position [1396, 0]
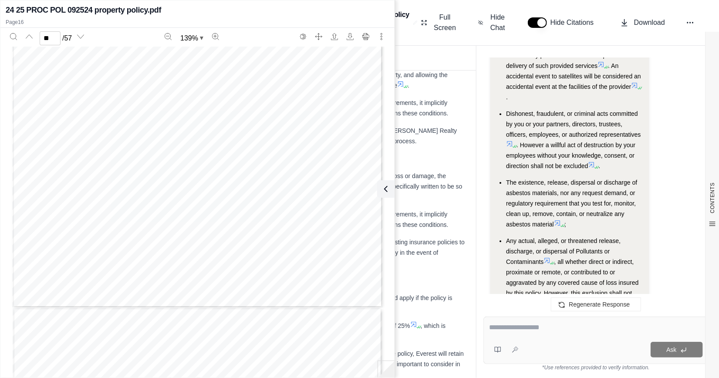
click at [531, 326] on textarea at bounding box center [596, 327] width 214 height 10
click at [384, 185] on icon at bounding box center [386, 189] width 10 height 10
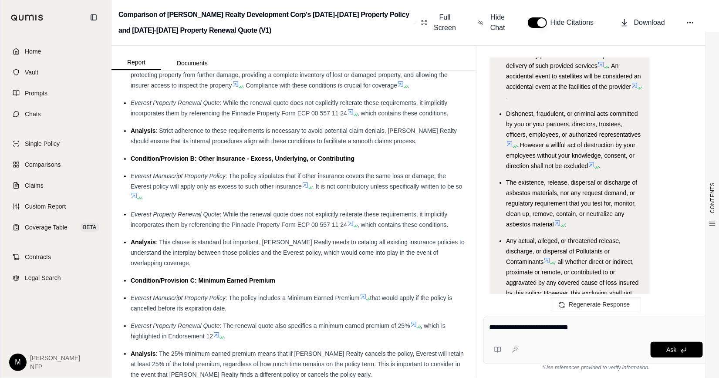
scroll to position [3748, 0]
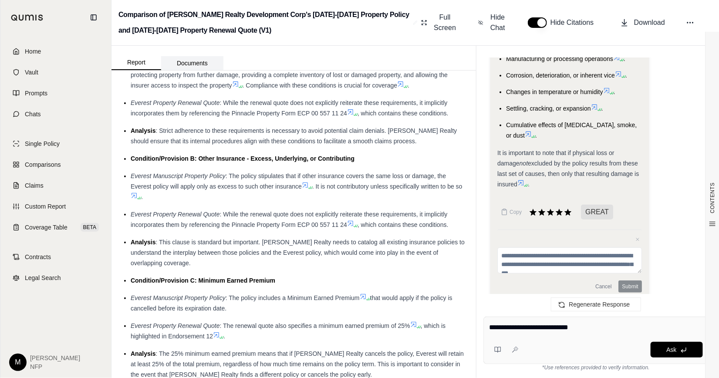
click at [181, 57] on button "Documents" at bounding box center [192, 63] width 62 height 14
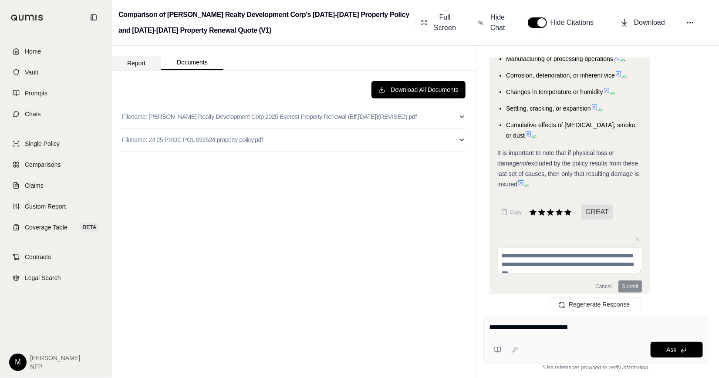
click at [135, 68] on button "Report" at bounding box center [137, 63] width 50 height 14
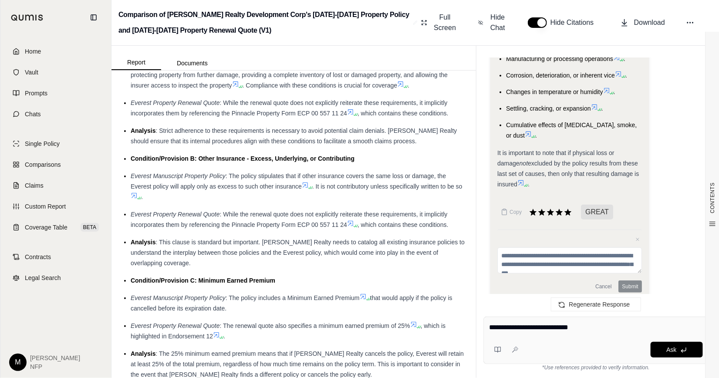
scroll to position [0, 0]
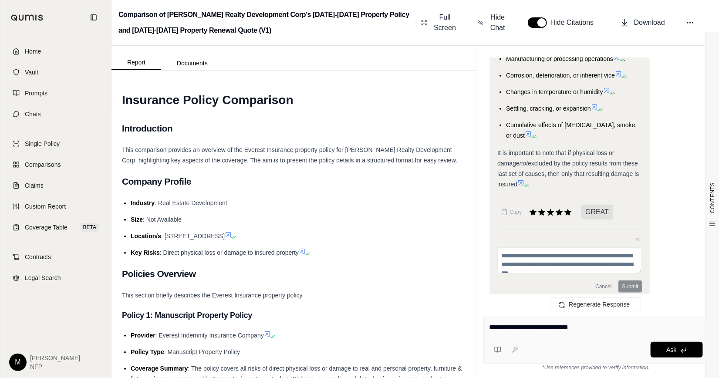
click at [622, 326] on textarea "**********" at bounding box center [596, 327] width 214 height 10
type textarea "**********"
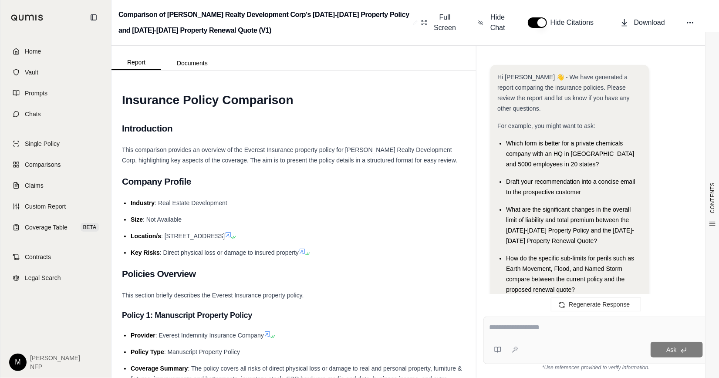
scroll to position [4852, 0]
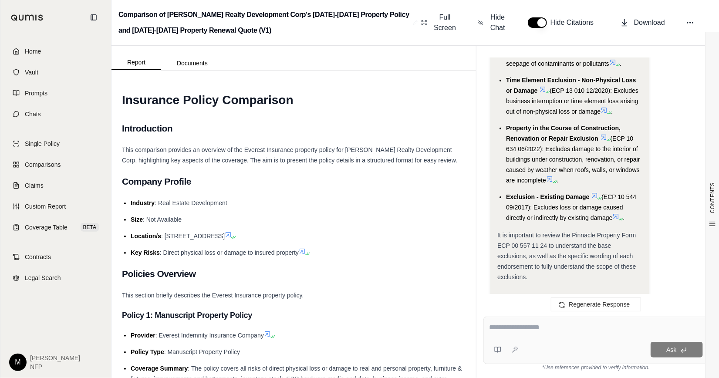
click at [597, 196] on icon at bounding box center [598, 198] width 5 height 5
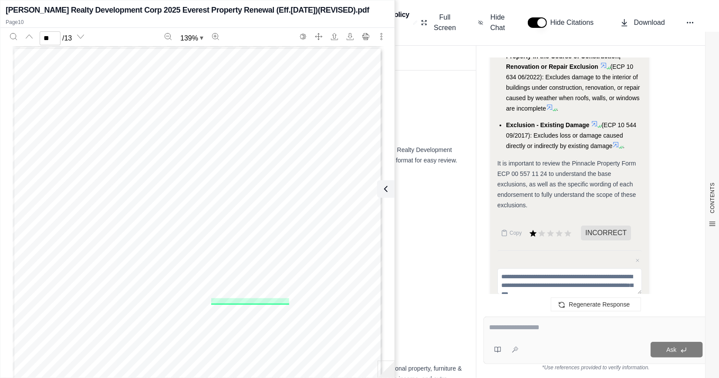
drag, startPoint x: 170, startPoint y: 179, endPoint x: 321, endPoint y: 178, distance: 150.7
click at [321, 178] on span "Terrorism Cap on Losses from Certified Acts of Terrorism" at bounding box center [250, 179] width 156 height 6
click at [213, 263] on span "Property in the Course of Construction, Renovation or Repair Exclusion" at bounding box center [250, 263] width 194 height 6
click at [52, 260] on span "ECP 10 634" at bounding box center [68, 263] width 32 height 6
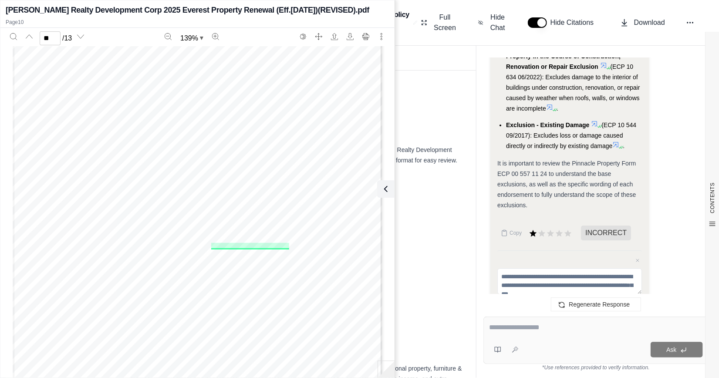
scroll to position [4319, 0]
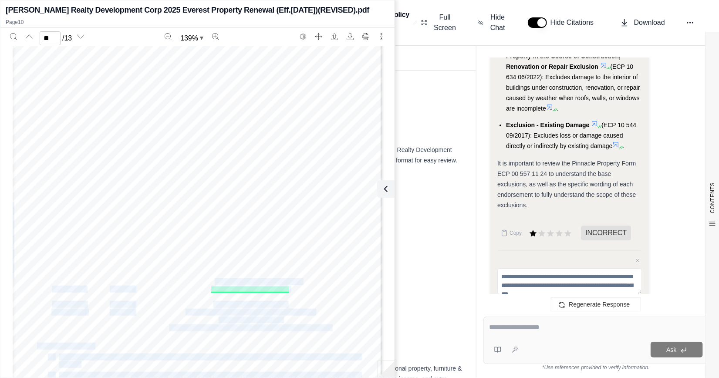
drag, startPoint x: 300, startPoint y: 280, endPoint x: 211, endPoint y: 281, distance: 88.4
click at [211, 281] on div "A.M. Best Rating: A+ (Superior), Size: XV [DOMAIN_NAME] PRQT RPIN 25.01.30.01 P…" at bounding box center [198, 274] width 370 height 479
click at [211, 281] on span "Aluminum Electrical Wiring Exclusion" at bounding box center [250, 282] width 102 height 6
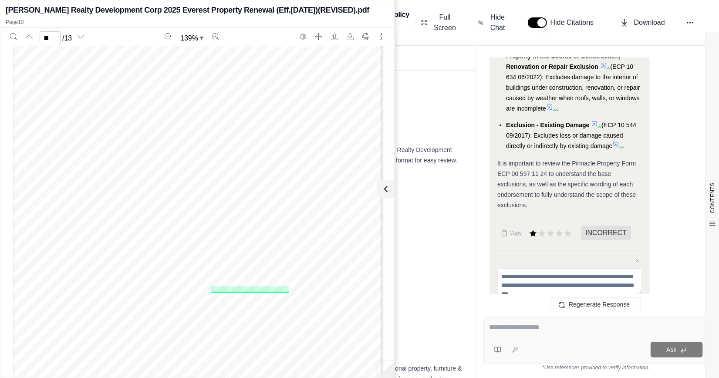
drag, startPoint x: 199, startPoint y: 282, endPoint x: 300, endPoint y: 282, distance: 101.1
click at [300, 282] on div "A.M. Best Rating: A+ (Superior), Size: XV [DOMAIN_NAME] PRQT RPIN 25.01.30.01 P…" at bounding box center [198, 274] width 370 height 479
click at [294, 280] on span "Aluminum Electrical Wiring Exclusion" at bounding box center [250, 282] width 102 height 6
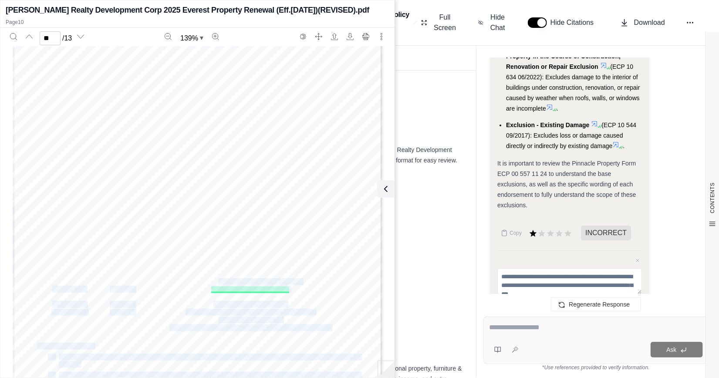
drag, startPoint x: 301, startPoint y: 280, endPoint x: 216, endPoint y: 280, distance: 85.4
click at [216, 280] on div "A.M. Best Rating: A+ (Superior), Size: XV [DOMAIN_NAME] PRQT RPIN 25.01.30.01 P…" at bounding box center [198, 274] width 370 height 479
drag, startPoint x: 216, startPoint y: 280, endPoint x: 211, endPoint y: 280, distance: 4.8
click at [216, 280] on span "Aluminum Electrical Wiring Exclusion" at bounding box center [250, 282] width 102 height 6
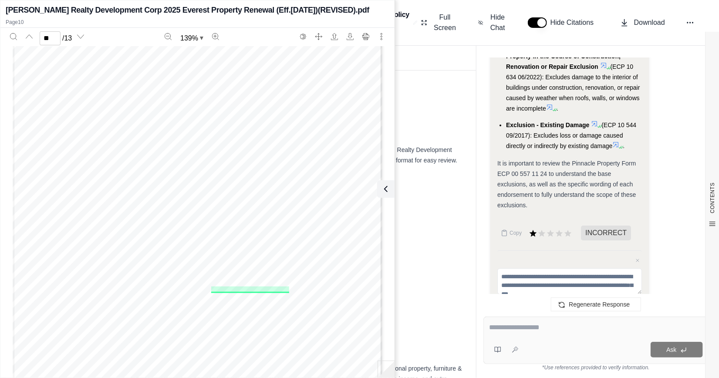
click at [201, 279] on span "Aluminum Electrical Wiring Exclusion" at bounding box center [250, 282] width 102 height 6
drag, startPoint x: 196, startPoint y: 282, endPoint x: 297, endPoint y: 282, distance: 101.1
click at [297, 282] on span "Aluminum Electrical Wiring Exclusion" at bounding box center [250, 282] width 102 height 6
drag, startPoint x: 297, startPoint y: 282, endPoint x: 290, endPoint y: 283, distance: 7.9
copy span "Aluminum Electrical Wiring Exclusion"
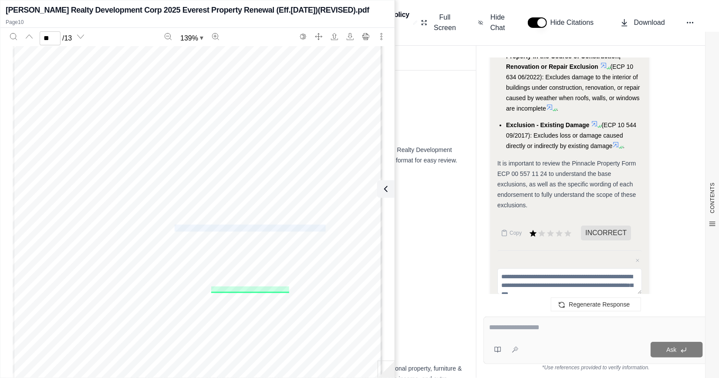
drag, startPoint x: 322, startPoint y: 229, endPoint x: 172, endPoint y: 225, distance: 149.4
click at [175, 225] on span "Time Element Exclusion– Non-Physical Loss or Damage" at bounding box center [250, 228] width 151 height 6
drag, startPoint x: 172, startPoint y: 225, endPoint x: 176, endPoint y: 227, distance: 4.5
copy span "Time Element Exclusion– Non-Physical Loss or Damage"
click at [206, 226] on span "Time Element Exclusion– Non-Physical Loss or Damage" at bounding box center [250, 228] width 151 height 6
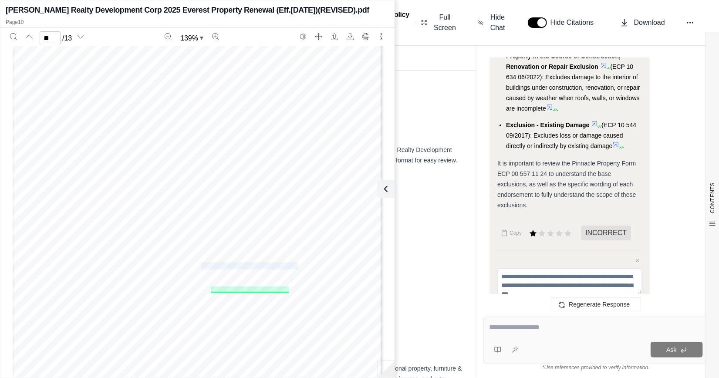
drag, startPoint x: 199, startPoint y: 264, endPoint x: 296, endPoint y: 265, distance: 96.7
click at [296, 265] on span "Protective Safeguards Endorsement" at bounding box center [250, 267] width 99 height 6
drag, startPoint x: 296, startPoint y: 265, endPoint x: 284, endPoint y: 265, distance: 12.2
copy span "Protective Safeguards Endorsemen"
drag, startPoint x: 151, startPoint y: 250, endPoint x: 343, endPoint y: 252, distance: 192.1
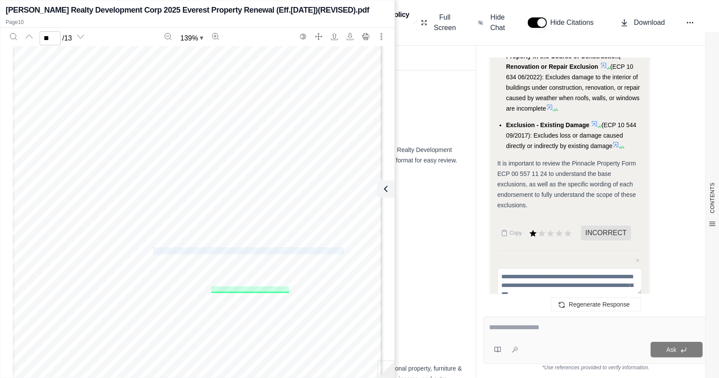
click at [343, 252] on span "Property in the Course of Construction, Renovation or Repair Exclusion" at bounding box center [250, 251] width 194 height 6
copy span "Property in the Course of Construction, Renovation or Repair Exclusio"
click at [81, 156] on div "A.M. Best Rating: A+ (Superior), Size: XV [DOMAIN_NAME] PRQT RPIN 25.01.30.01 P…" at bounding box center [198, 274] width 370 height 479
click at [174, 327] on span "Supplemental Declarations Page - Surplus Lines Disclosure" at bounding box center [250, 328] width 162 height 6
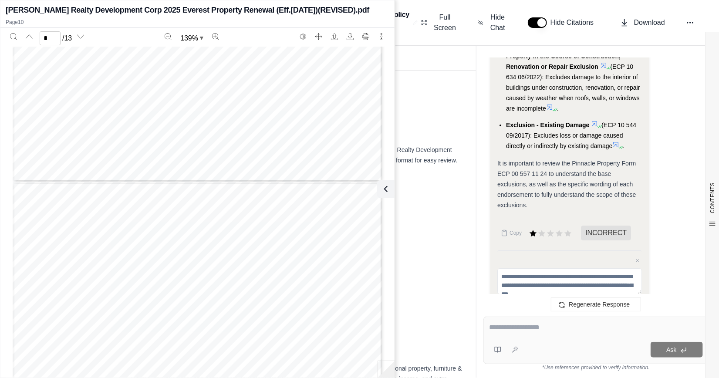
type input "*"
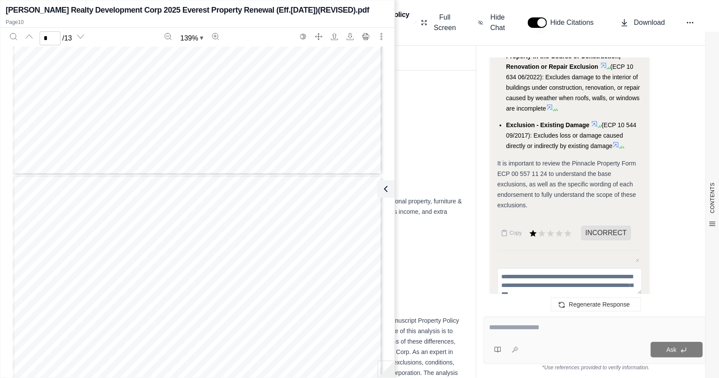
scroll to position [261, 0]
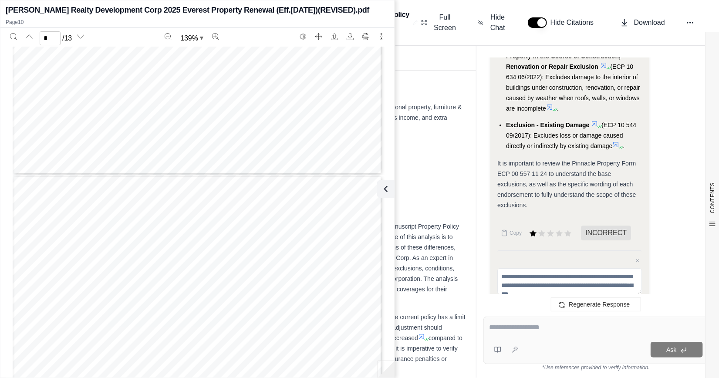
click at [444, 184] on div "TO: Insurance Broker FROM: [PERSON_NAME] RE: Comparative Analysis of Insurance …" at bounding box center [294, 181] width 344 height 31
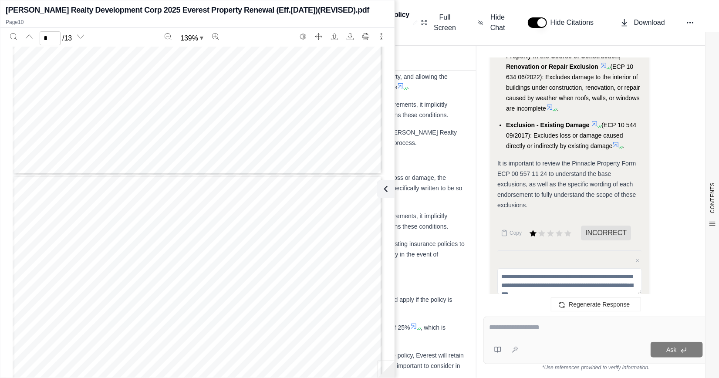
scroll to position [1873, 0]
click at [380, 185] on icon at bounding box center [384, 189] width 10 height 10
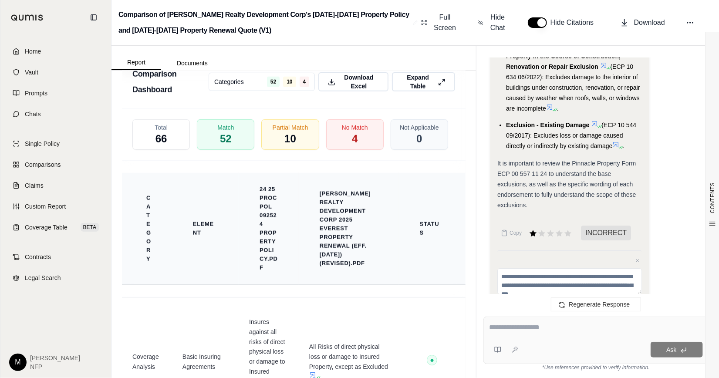
scroll to position [2174, 0]
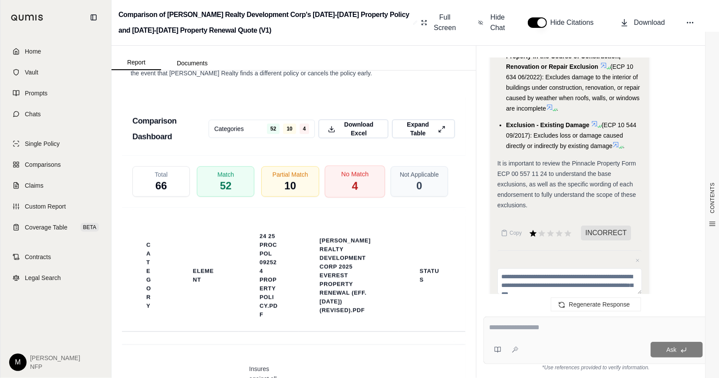
click at [369, 179] on div "No Match 4" at bounding box center [354, 182] width 61 height 32
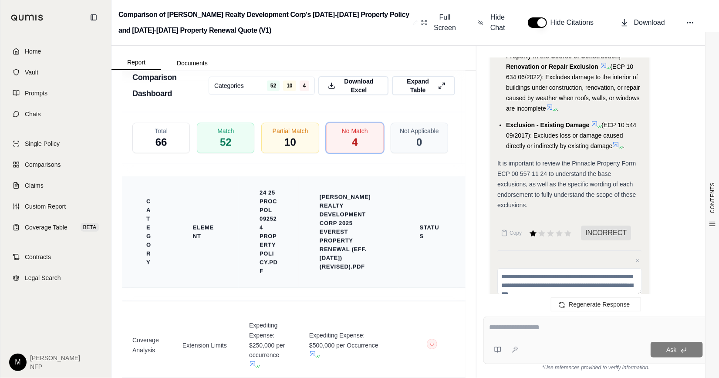
scroll to position [2261, 0]
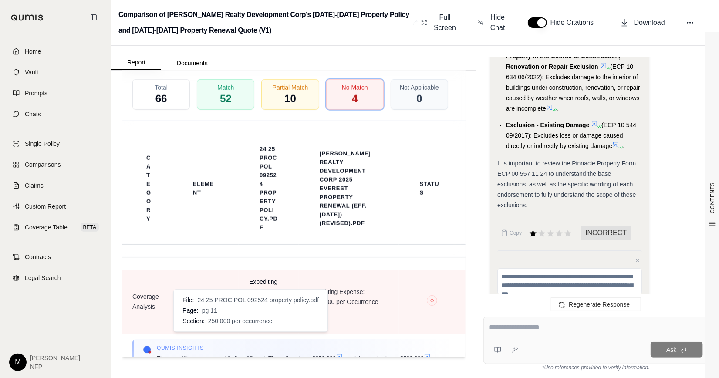
click at [249, 324] on icon at bounding box center [252, 320] width 7 height 7
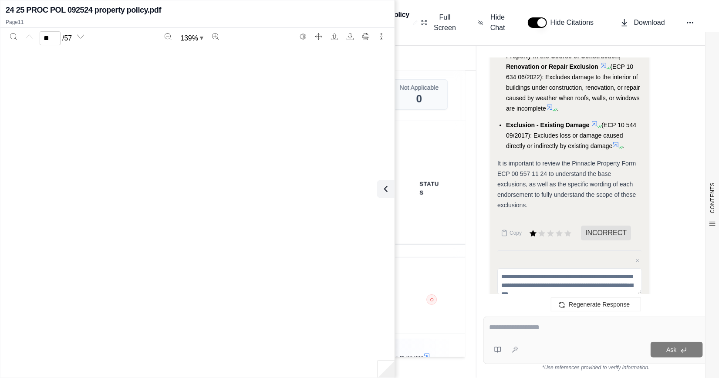
type input "**"
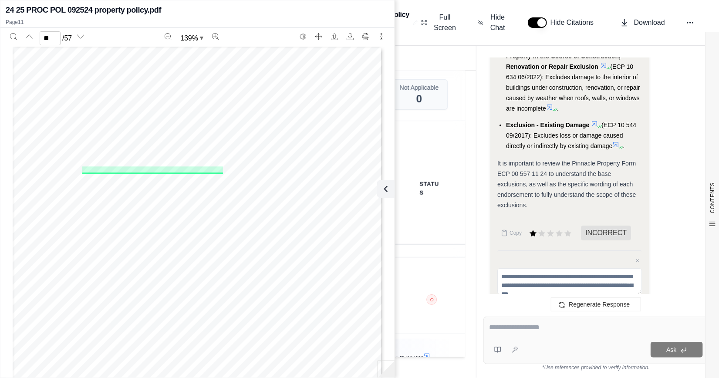
scroll to position [1993, 0]
